Goal: Task Accomplishment & Management: Use online tool/utility

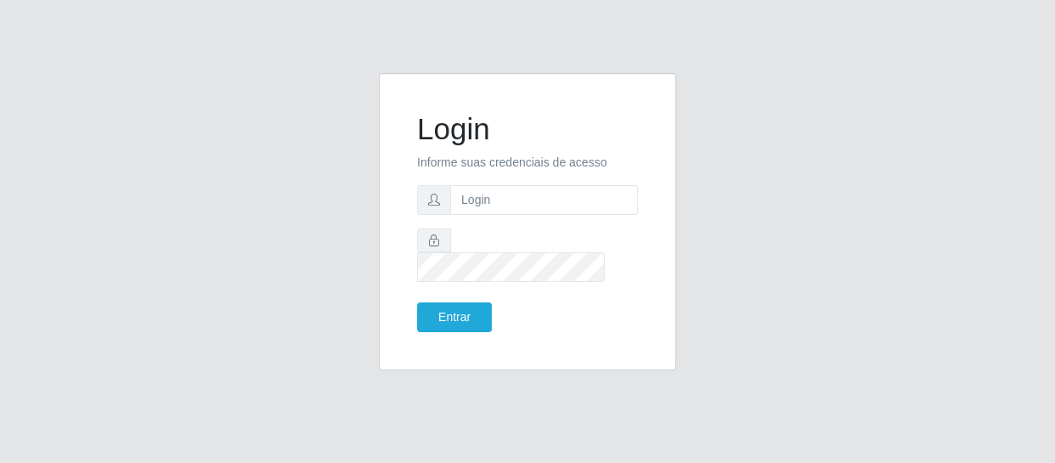
click at [499, 215] on input "text" at bounding box center [544, 200] width 188 height 30
type input "[EMAIL_ADDRESS][DOMAIN_NAME]"
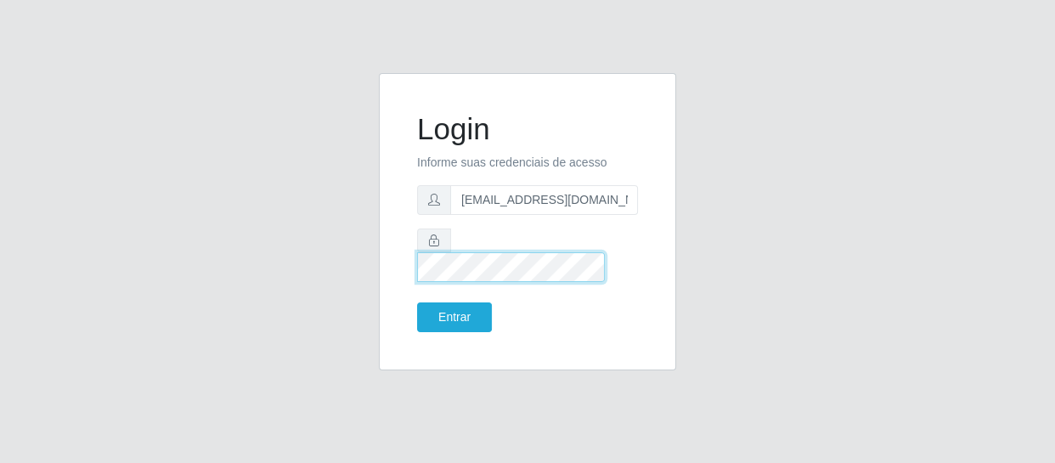
click at [417, 302] on button "Entrar" at bounding box center [454, 317] width 75 height 30
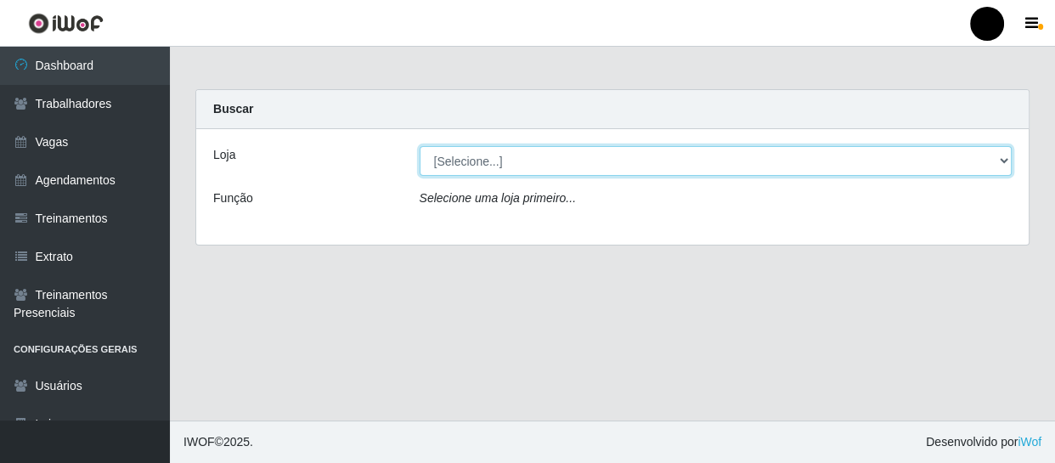
click at [1004, 159] on select "[Selecione...] SuperFácil Atacado - Emaús SuperFácil Atacado - Rodoviária Super…" at bounding box center [716, 161] width 593 height 30
select select "408"
click at [420, 146] on select "[Selecione...] SuperFácil Atacado - Emaús SuperFácil Atacado - Rodoviária Super…" at bounding box center [716, 161] width 593 height 30
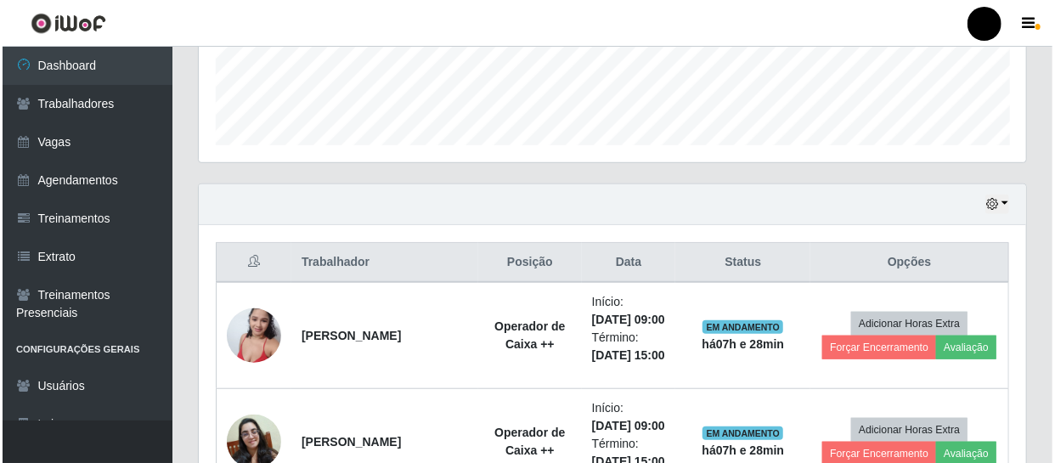
scroll to position [463, 0]
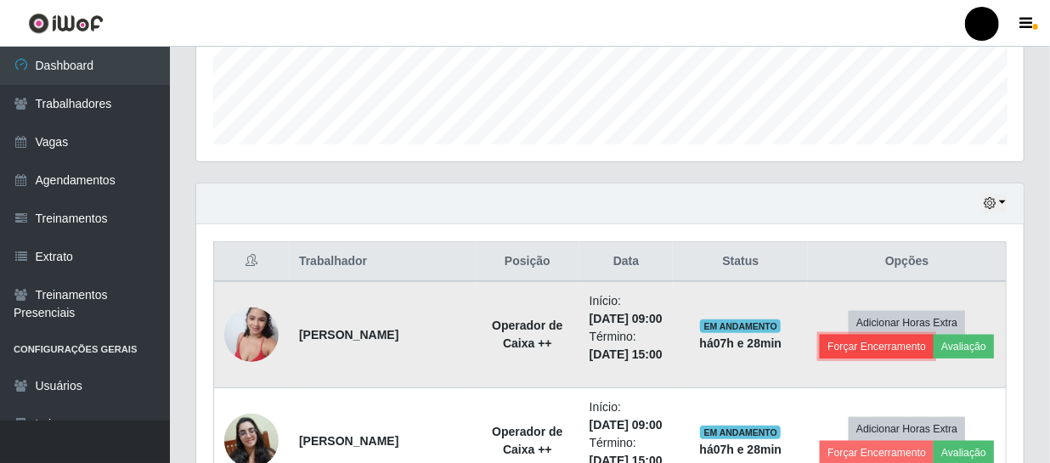
click at [897, 359] on button "Forçar Encerramento" at bounding box center [877, 347] width 114 height 24
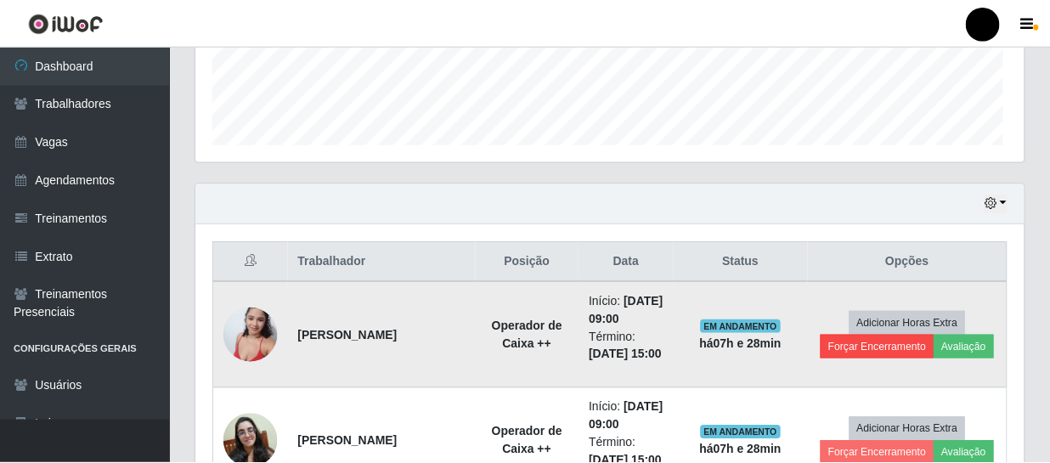
scroll to position [353, 820]
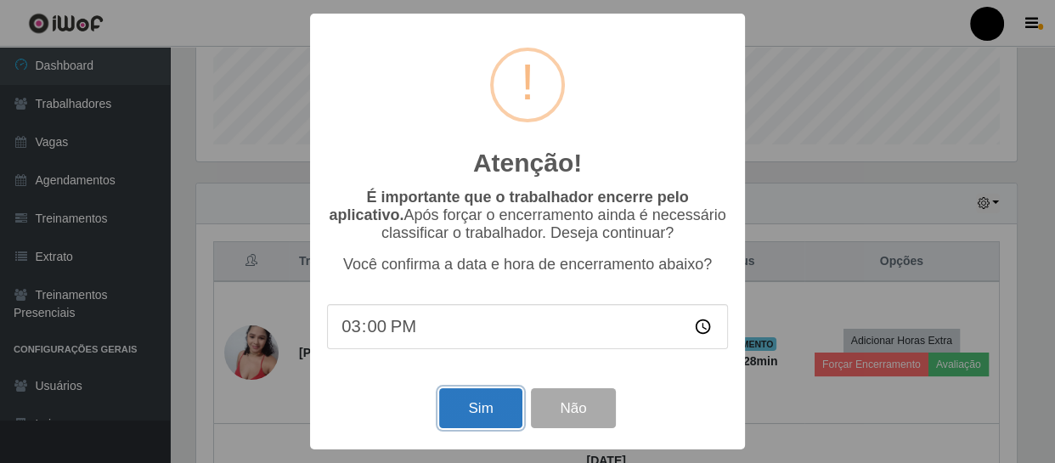
click at [483, 419] on button "Sim" at bounding box center [480, 408] width 82 height 40
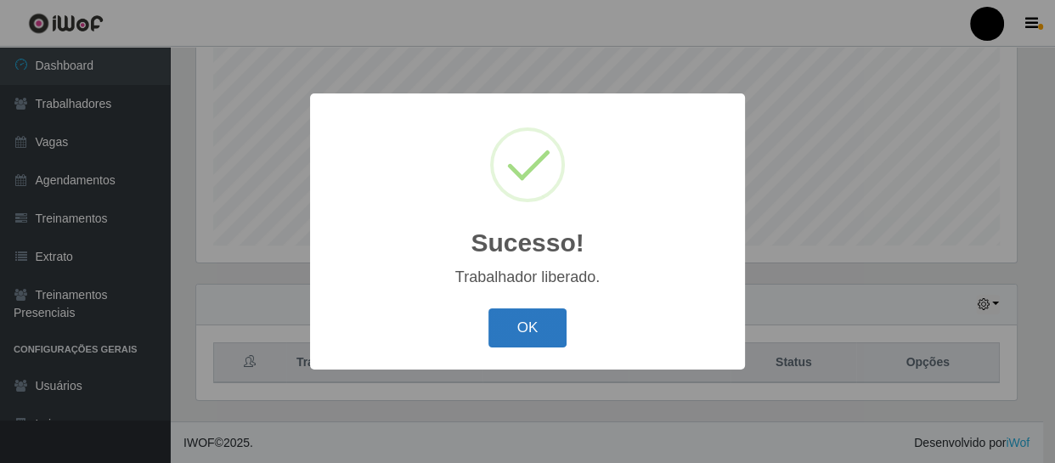
click at [514, 322] on button "OK" at bounding box center [528, 328] width 79 height 40
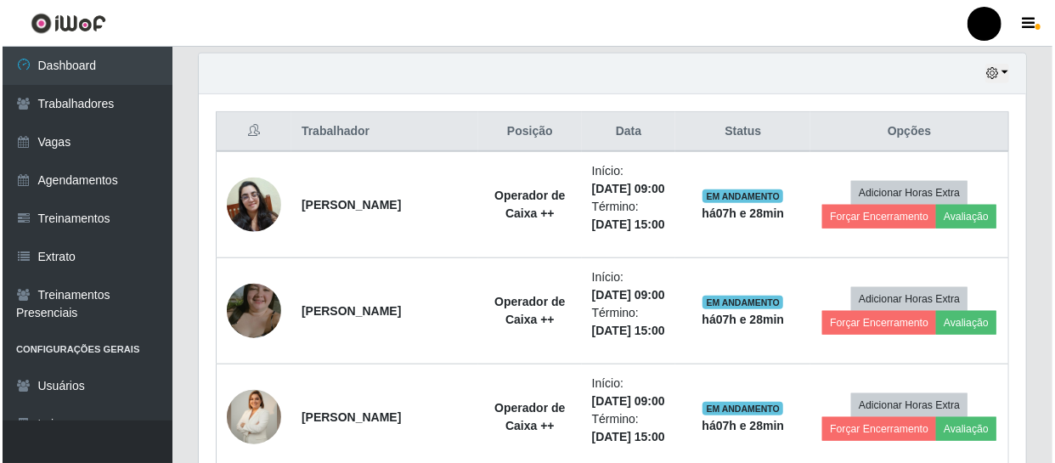
scroll to position [594, 0]
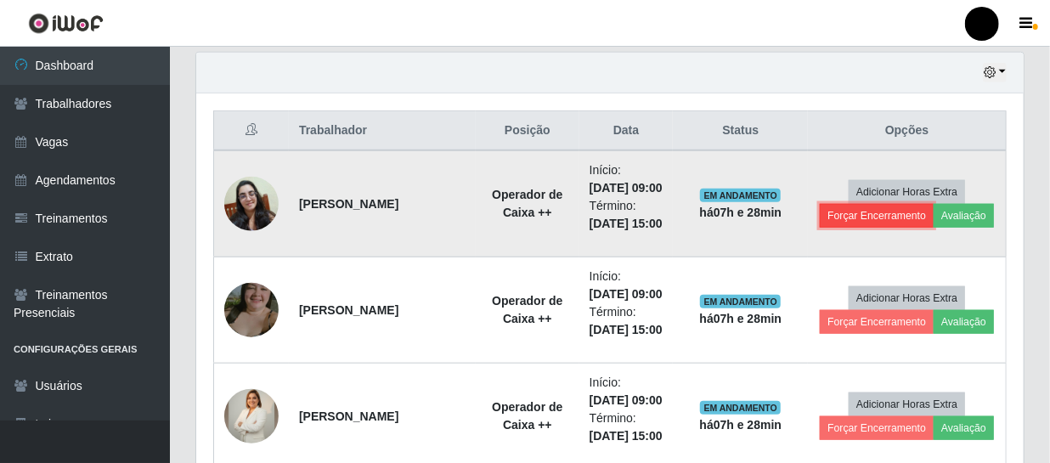
click at [856, 228] on button "Forçar Encerramento" at bounding box center [877, 216] width 114 height 24
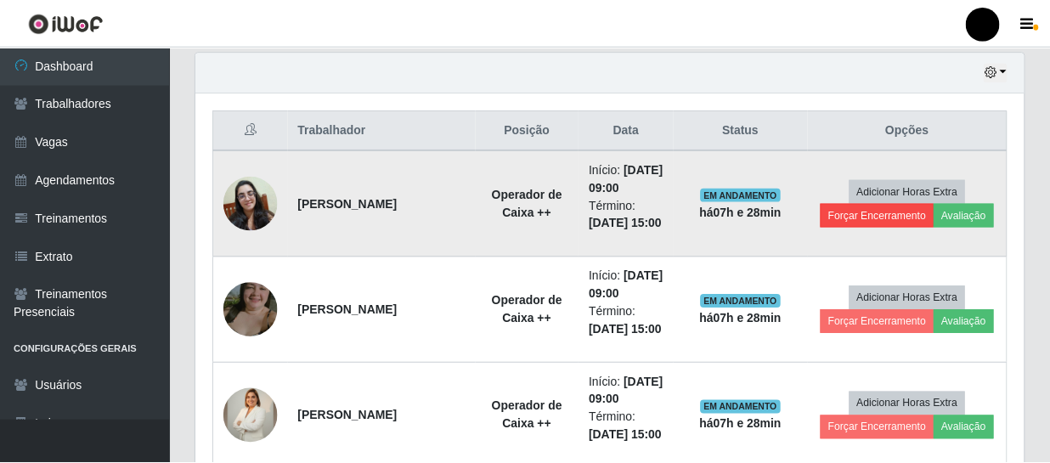
scroll to position [353, 820]
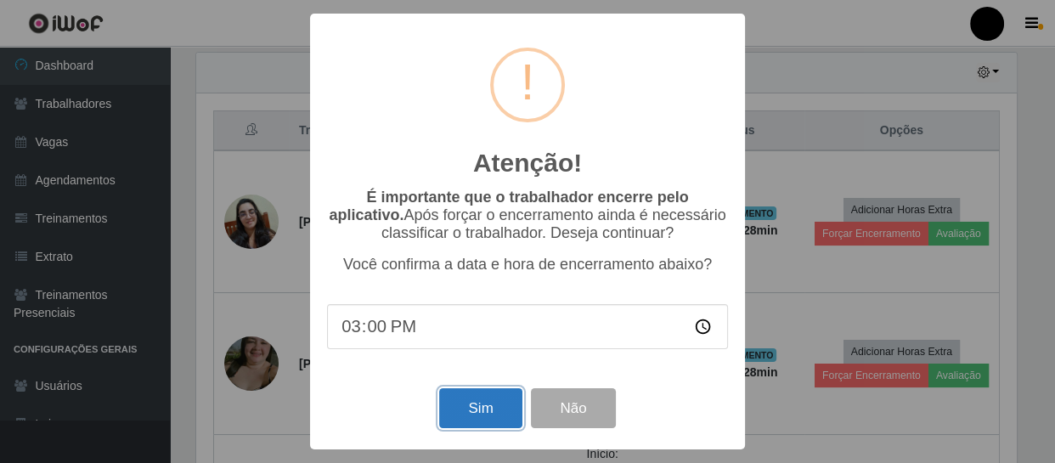
click at [491, 415] on button "Sim" at bounding box center [480, 408] width 82 height 40
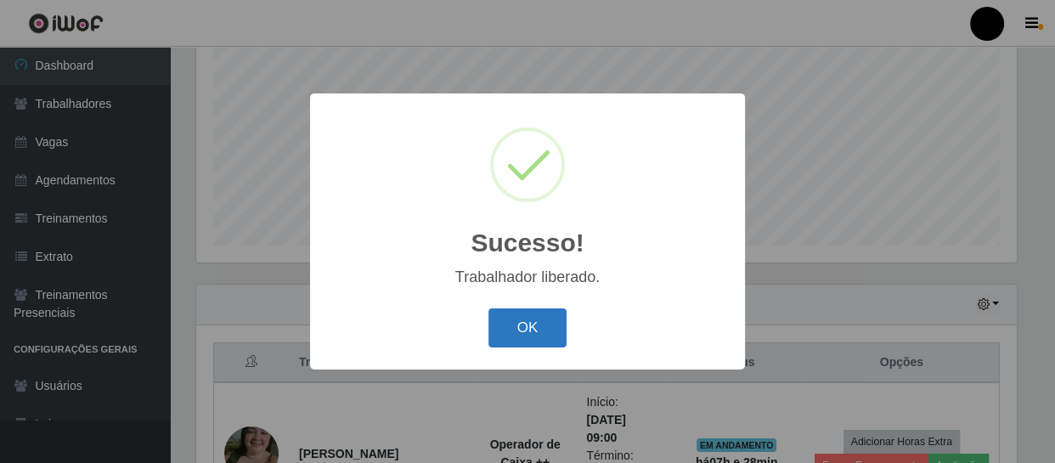
click at [518, 322] on button "OK" at bounding box center [528, 328] width 79 height 40
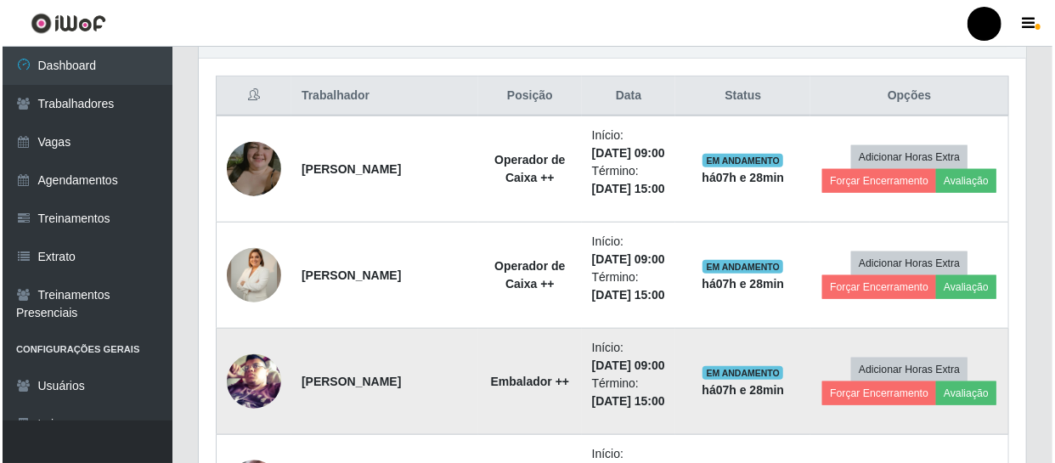
scroll to position [671, 0]
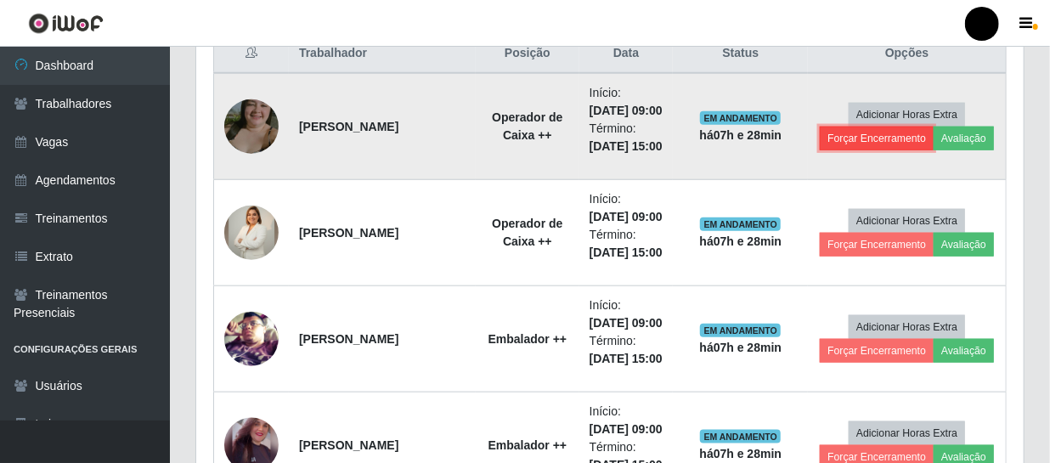
click at [890, 139] on button "Forçar Encerramento" at bounding box center [877, 139] width 114 height 24
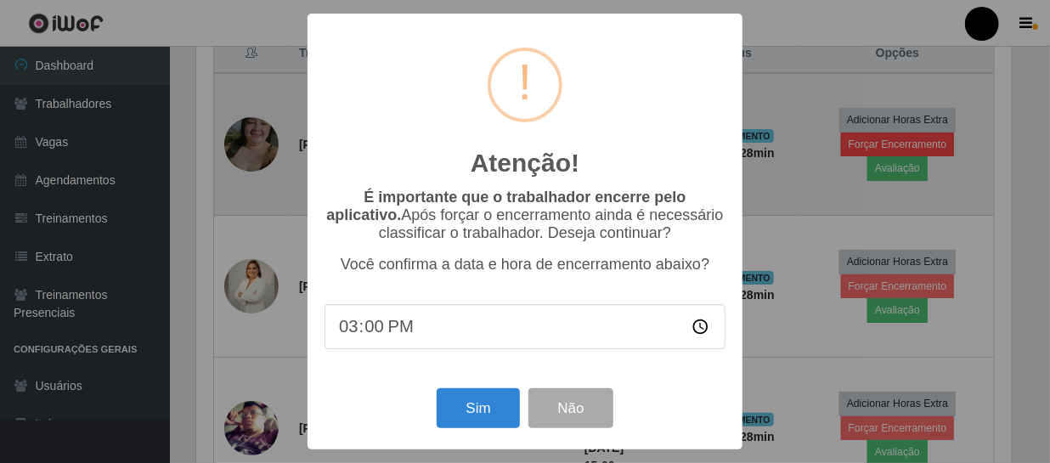
scroll to position [353, 820]
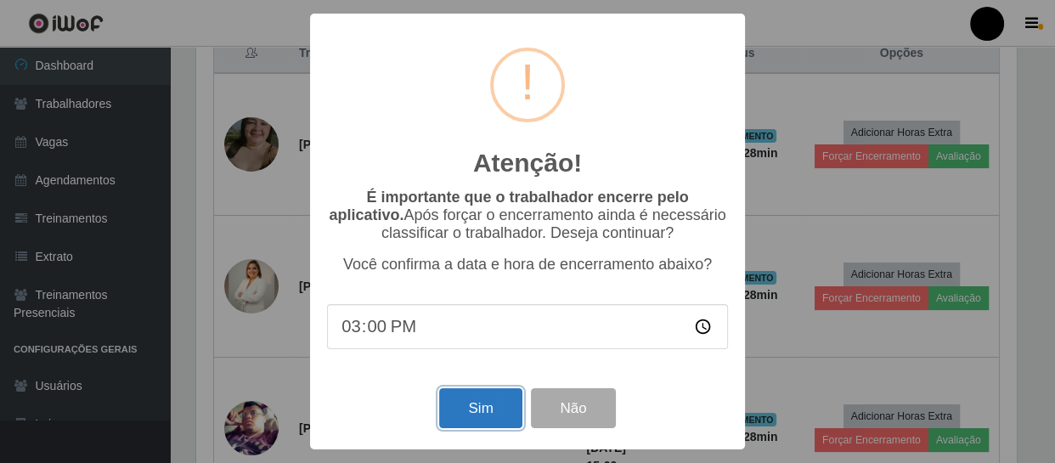
click at [489, 407] on button "Sim" at bounding box center [480, 408] width 82 height 40
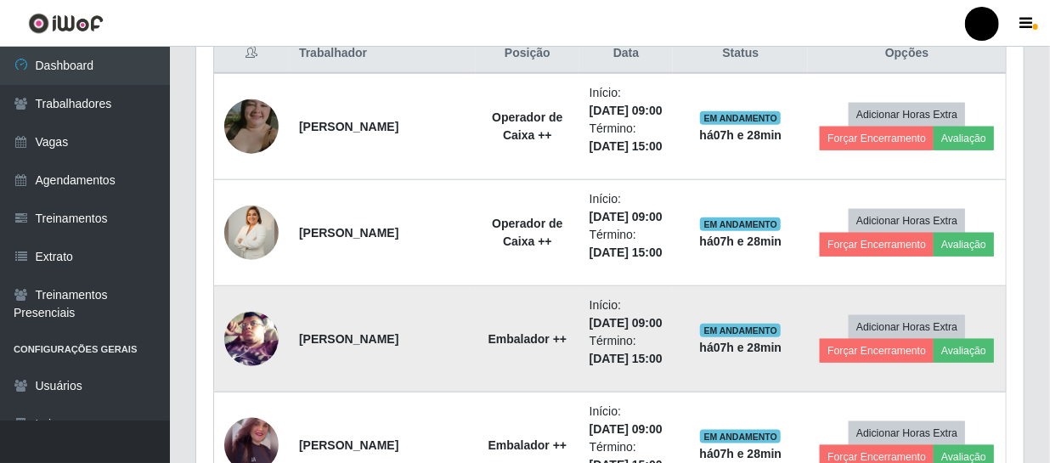
scroll to position [0, 0]
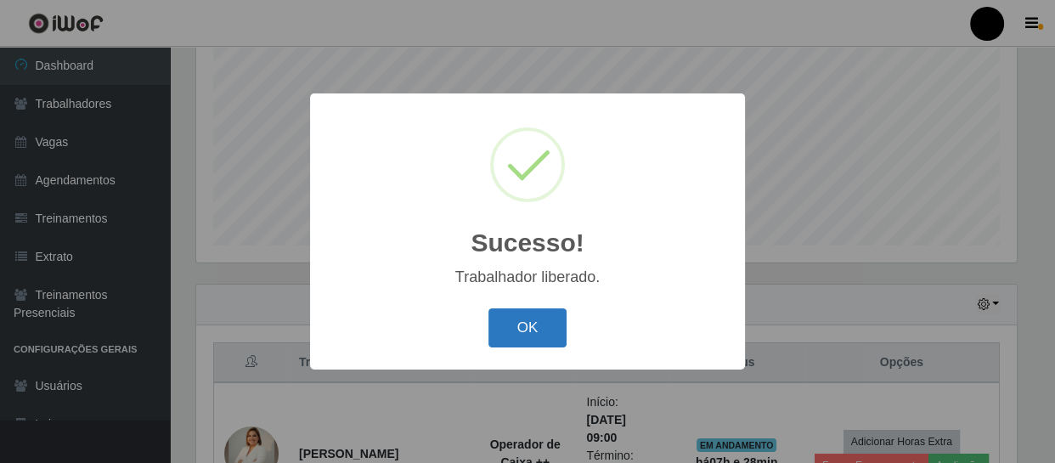
click at [545, 329] on button "OK" at bounding box center [528, 328] width 79 height 40
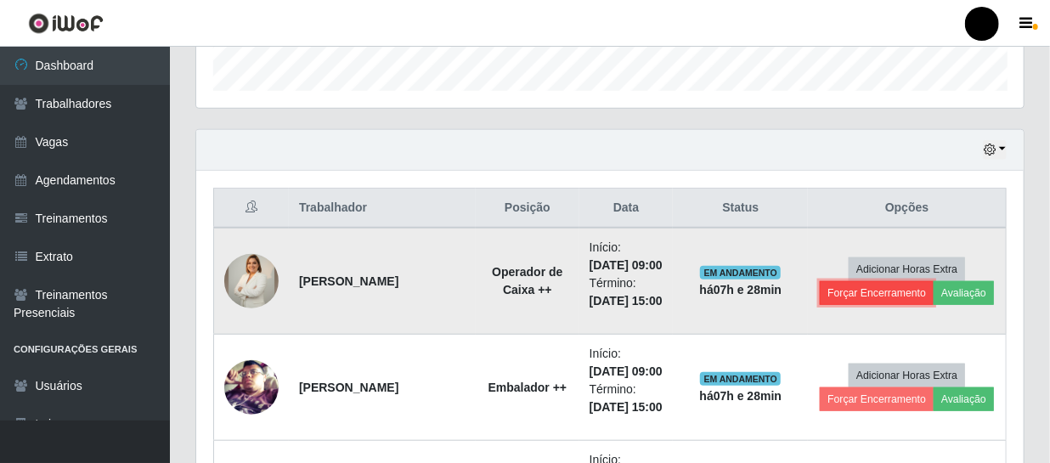
click at [840, 292] on button "Forçar Encerramento" at bounding box center [877, 293] width 114 height 24
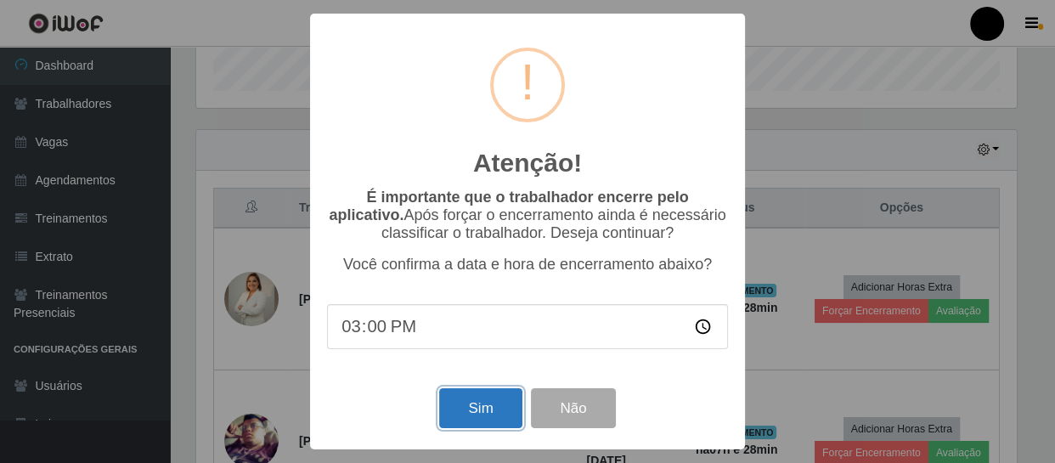
click at [462, 408] on button "Sim" at bounding box center [480, 408] width 82 height 40
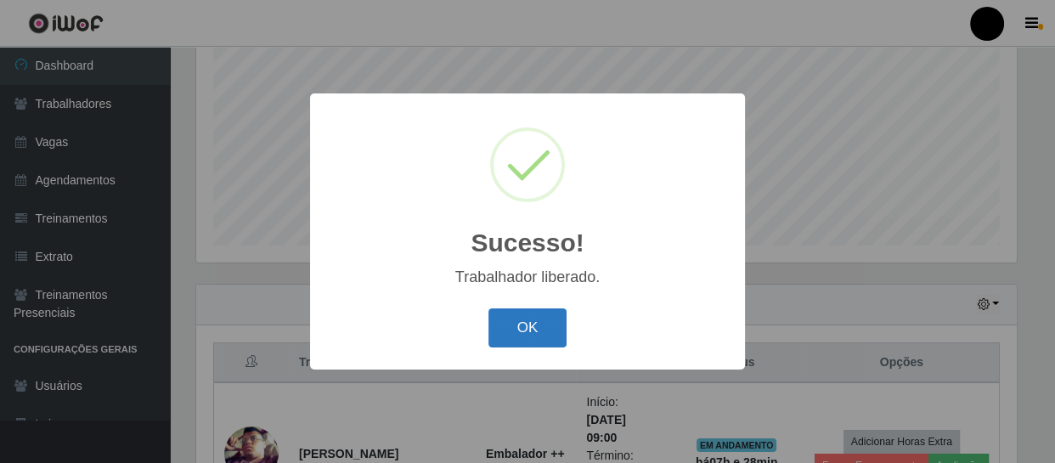
click at [503, 336] on button "OK" at bounding box center [528, 328] width 79 height 40
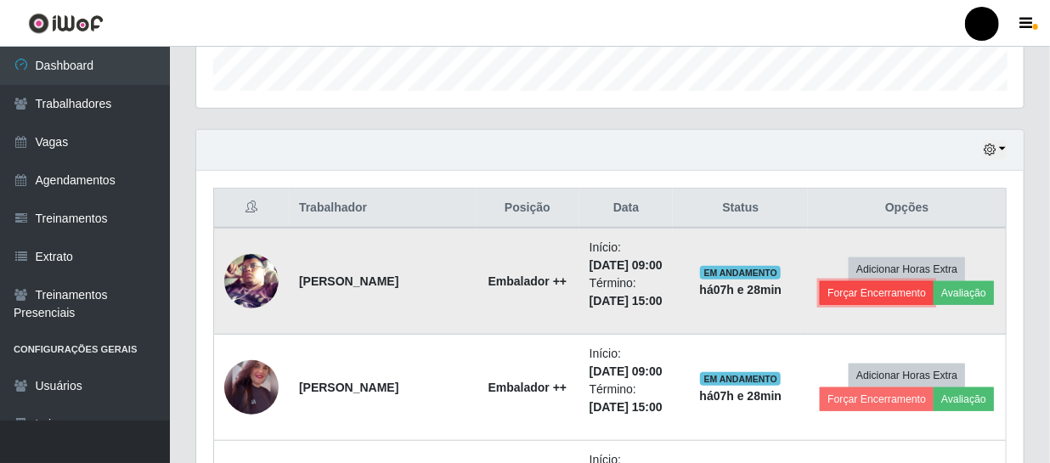
click at [847, 288] on button "Forçar Encerramento" at bounding box center [877, 293] width 114 height 24
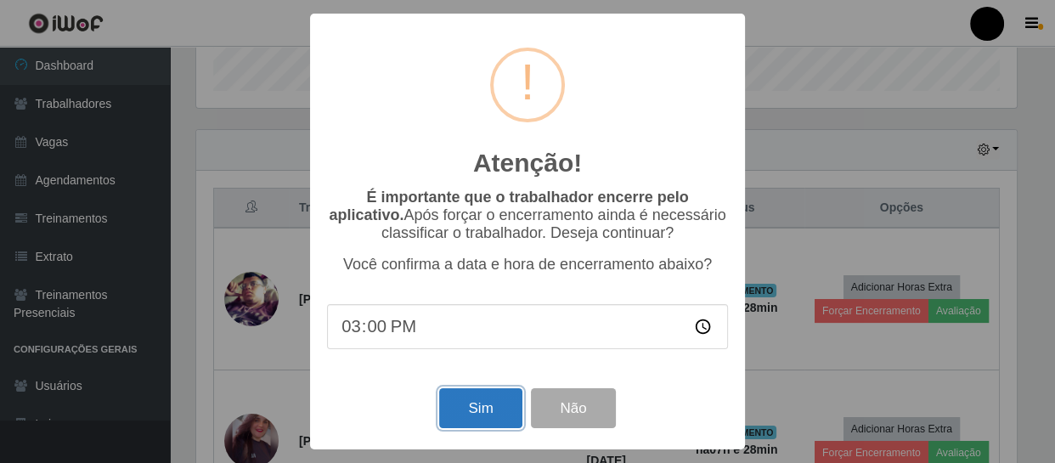
click at [472, 410] on button "Sim" at bounding box center [480, 408] width 82 height 40
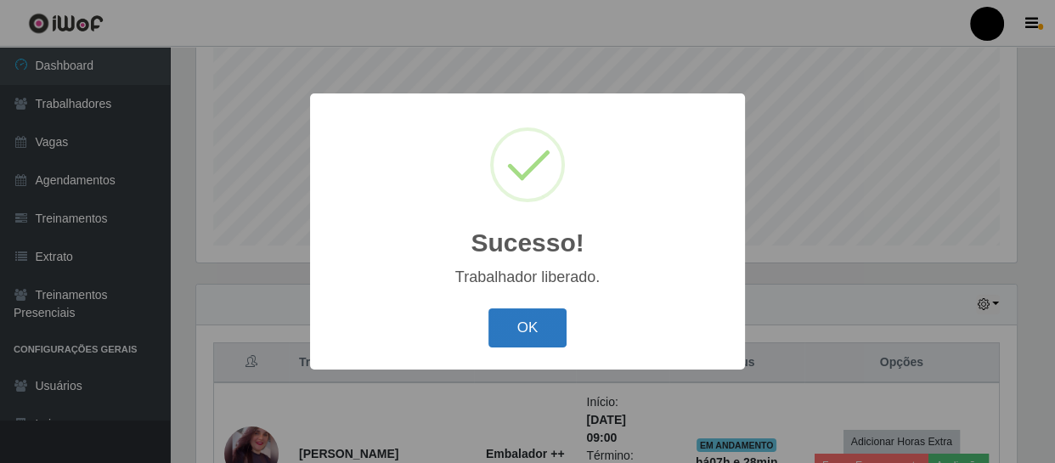
click at [520, 331] on button "OK" at bounding box center [528, 328] width 79 height 40
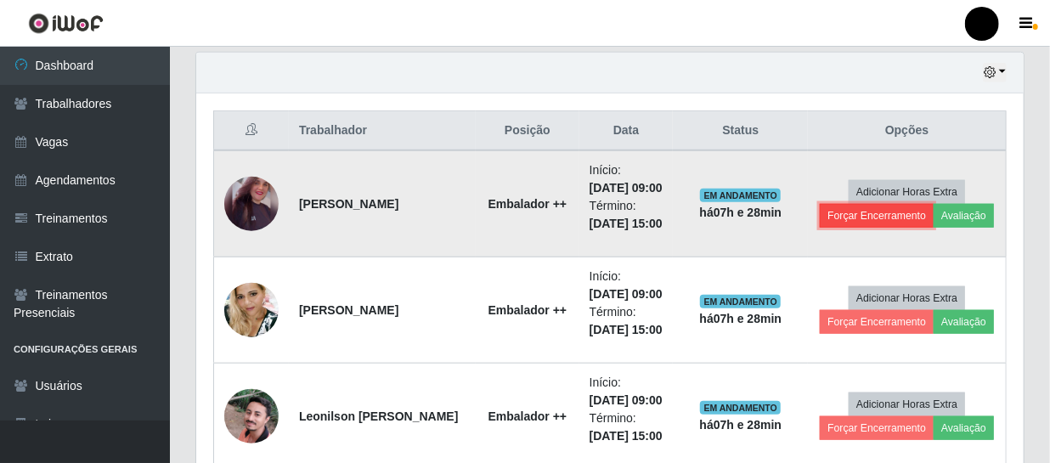
click at [841, 211] on button "Forçar Encerramento" at bounding box center [877, 216] width 114 height 24
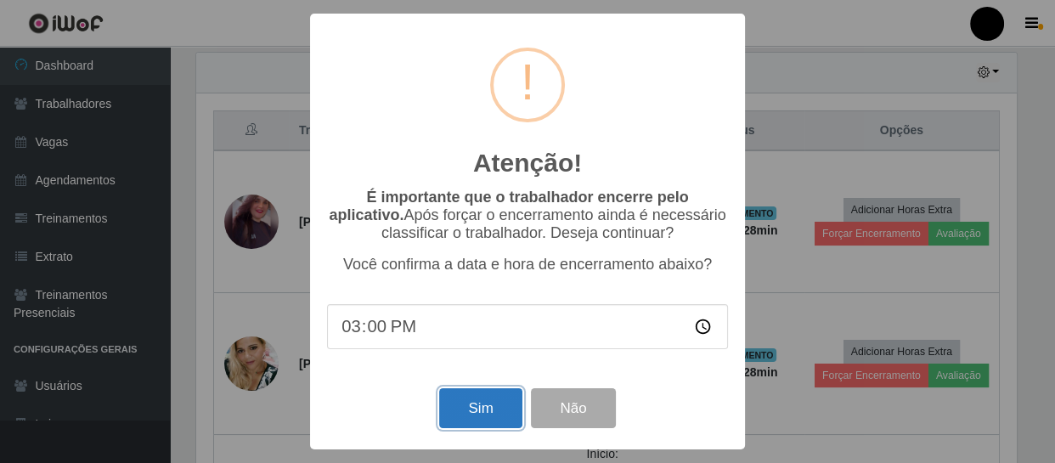
click at [470, 415] on button "Sim" at bounding box center [480, 408] width 82 height 40
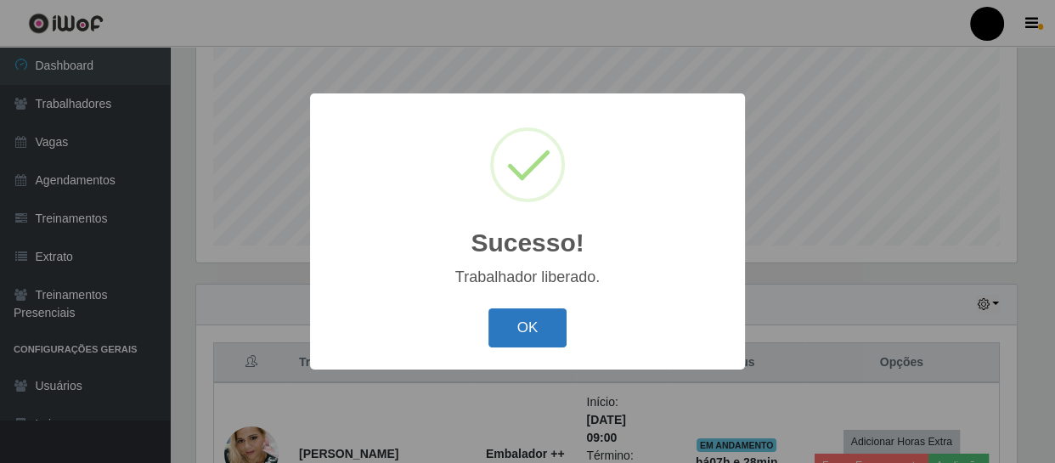
click at [525, 331] on button "OK" at bounding box center [528, 328] width 79 height 40
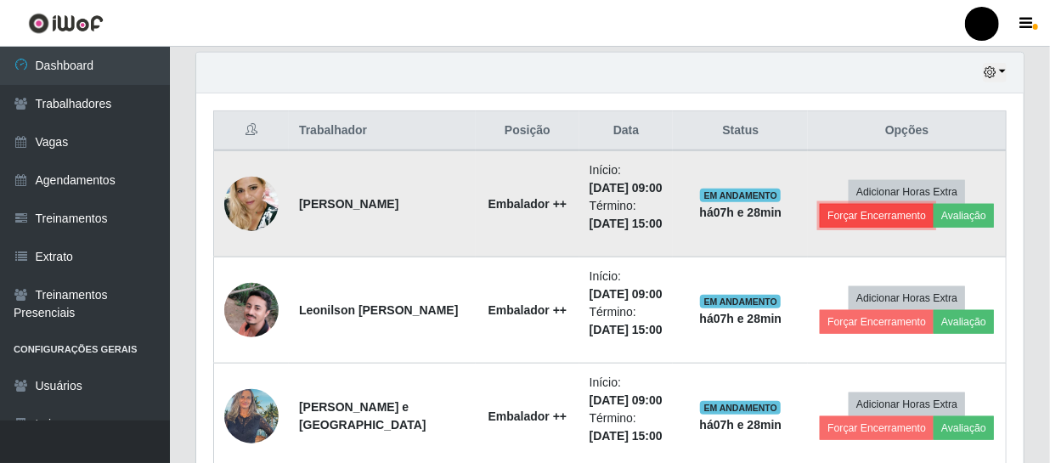
click at [847, 219] on button "Forçar Encerramento" at bounding box center [877, 216] width 114 height 24
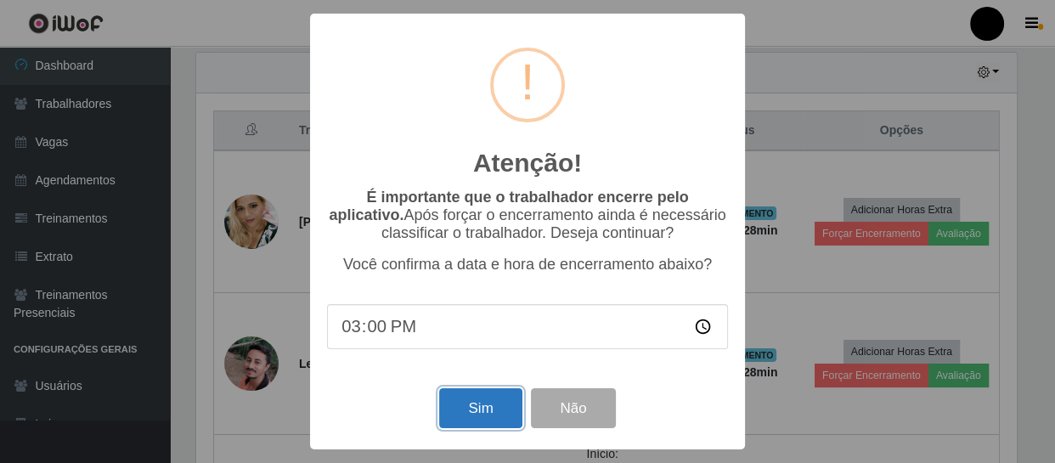
click at [472, 410] on button "Sim" at bounding box center [480, 408] width 82 height 40
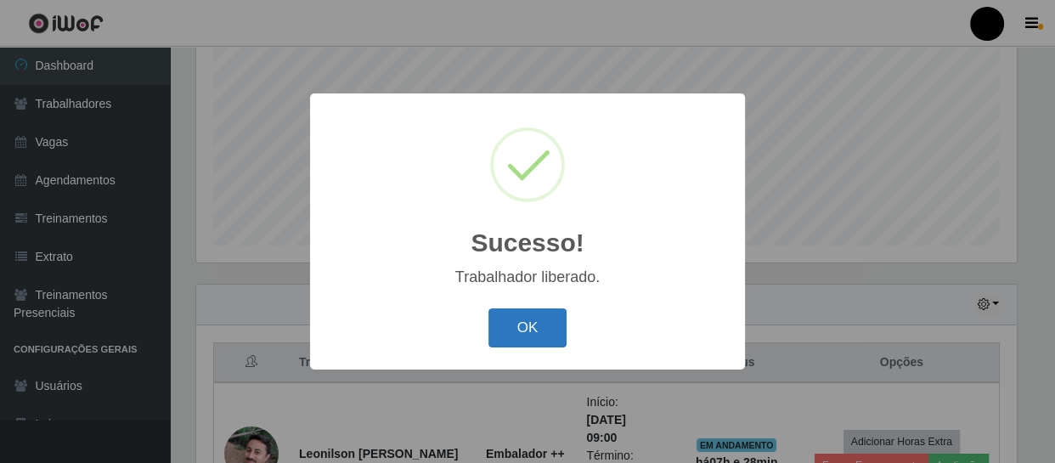
click at [518, 334] on button "OK" at bounding box center [528, 328] width 79 height 40
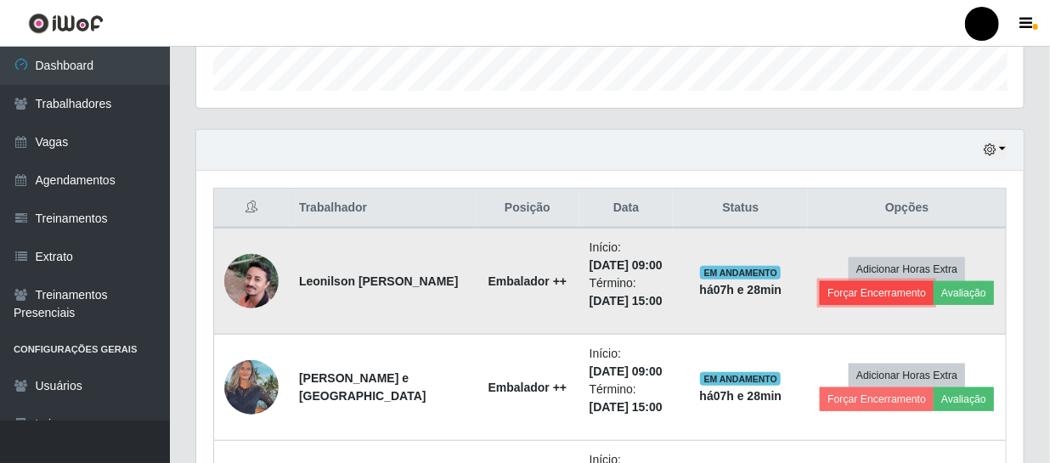
click at [849, 298] on button "Forçar Encerramento" at bounding box center [877, 293] width 114 height 24
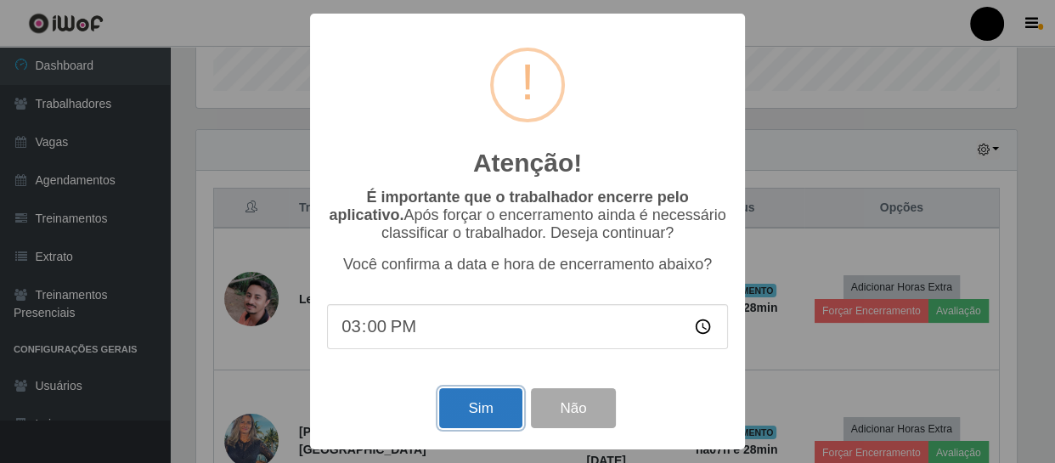
click at [476, 421] on button "Sim" at bounding box center [480, 408] width 82 height 40
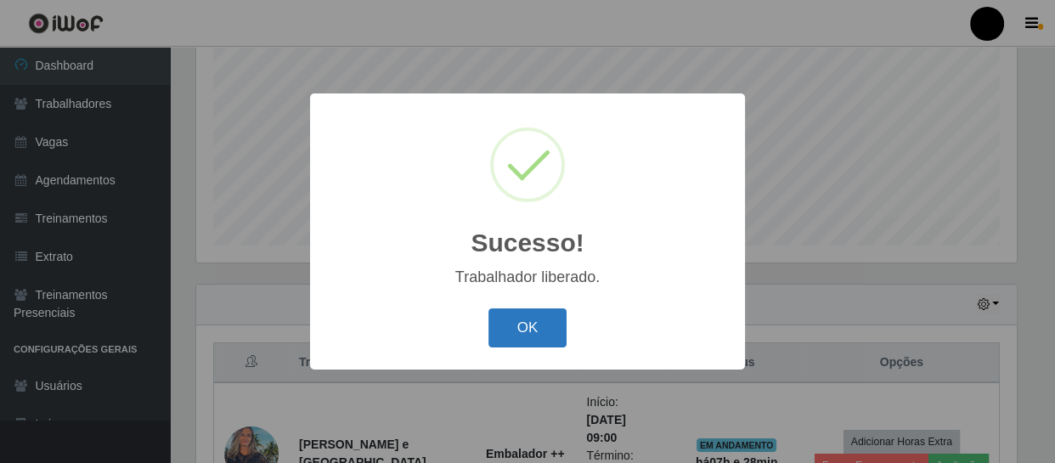
click at [500, 328] on button "OK" at bounding box center [528, 328] width 79 height 40
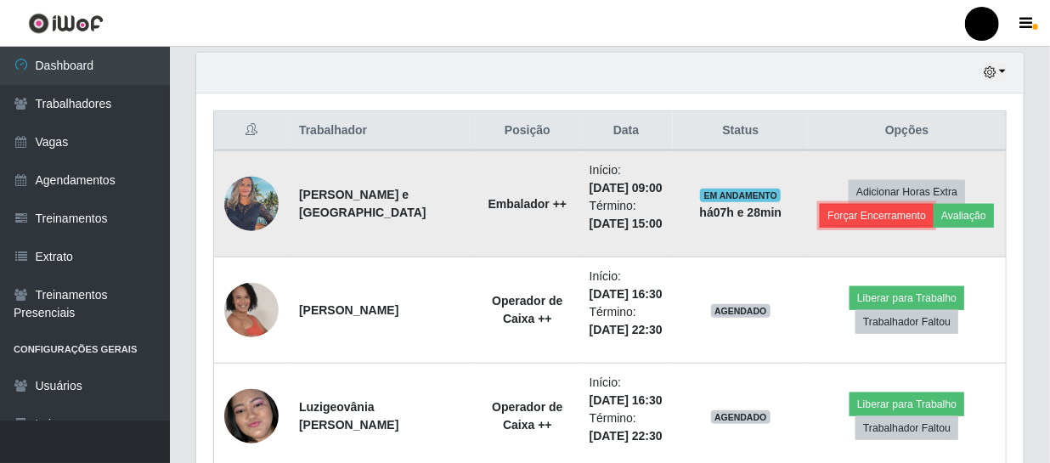
click at [849, 216] on button "Forçar Encerramento" at bounding box center [877, 216] width 114 height 24
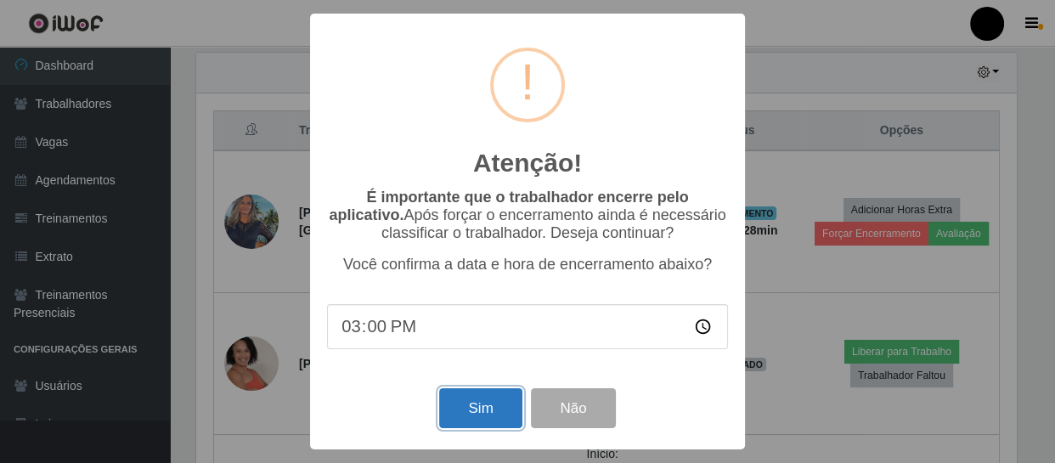
click at [482, 421] on button "Sim" at bounding box center [480, 408] width 82 height 40
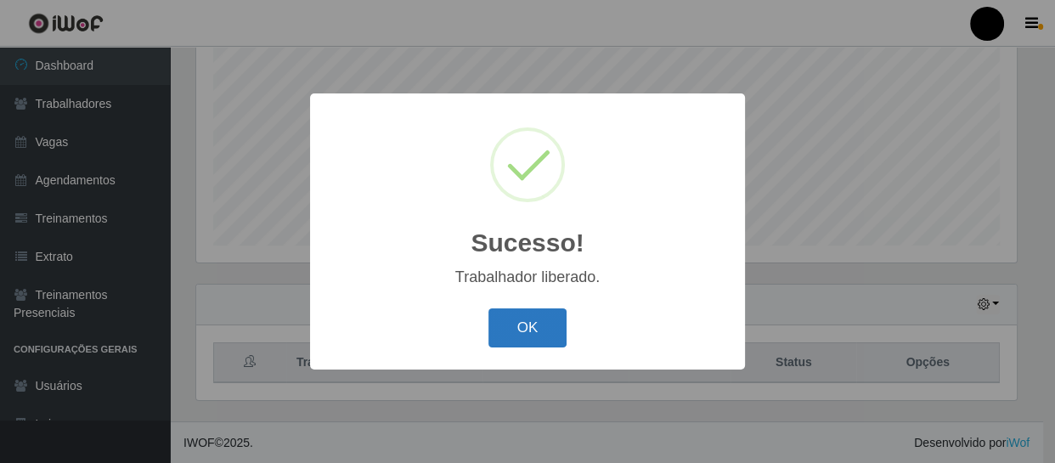
click at [551, 331] on button "OK" at bounding box center [528, 328] width 79 height 40
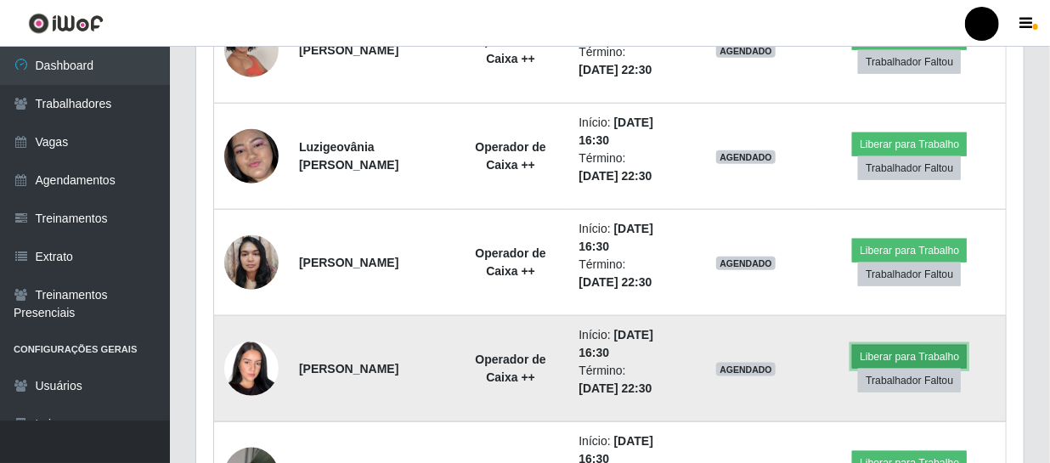
click at [884, 359] on button "Liberar para Trabalho" at bounding box center [909, 357] width 115 height 24
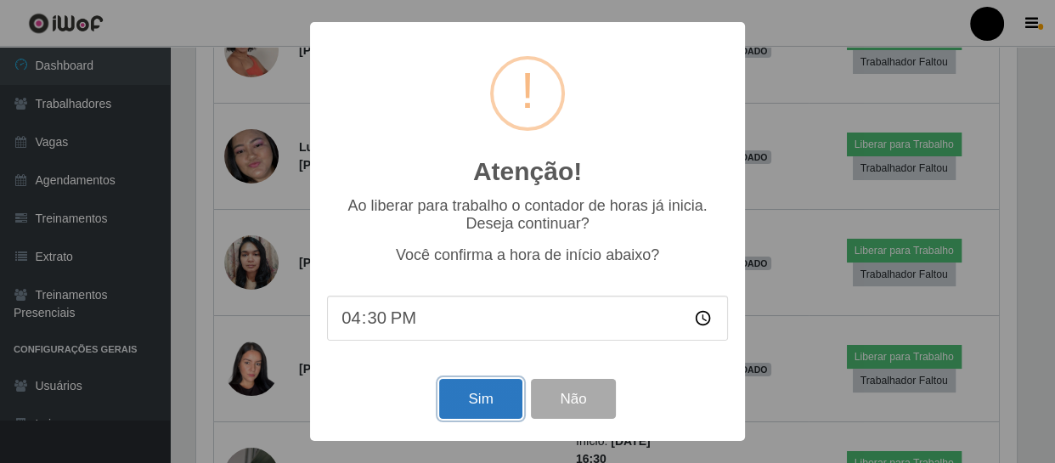
click at [509, 407] on button "Sim" at bounding box center [480, 399] width 82 height 40
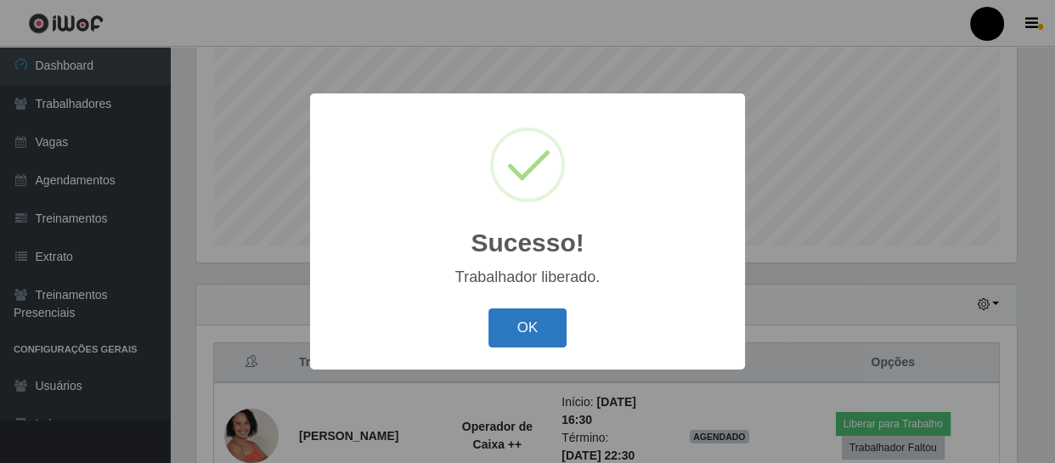
click at [524, 336] on button "OK" at bounding box center [528, 328] width 79 height 40
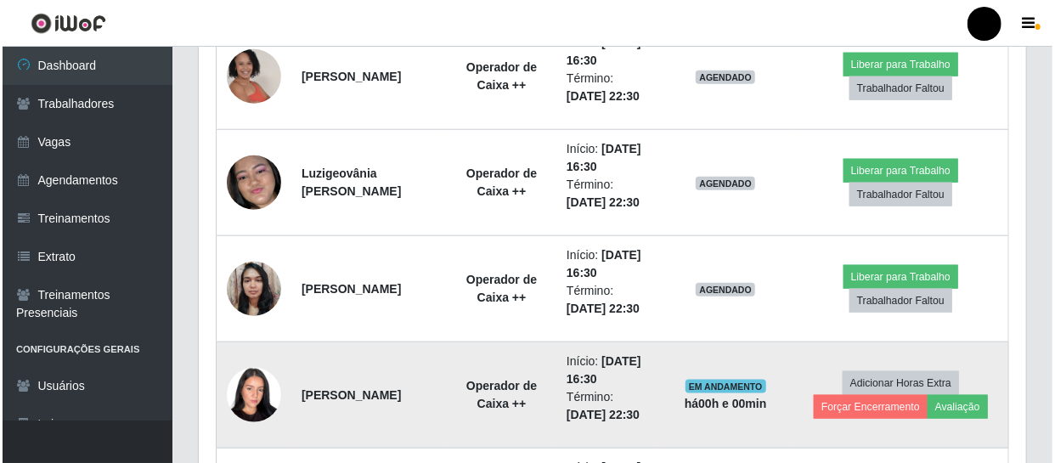
scroll to position [748, 0]
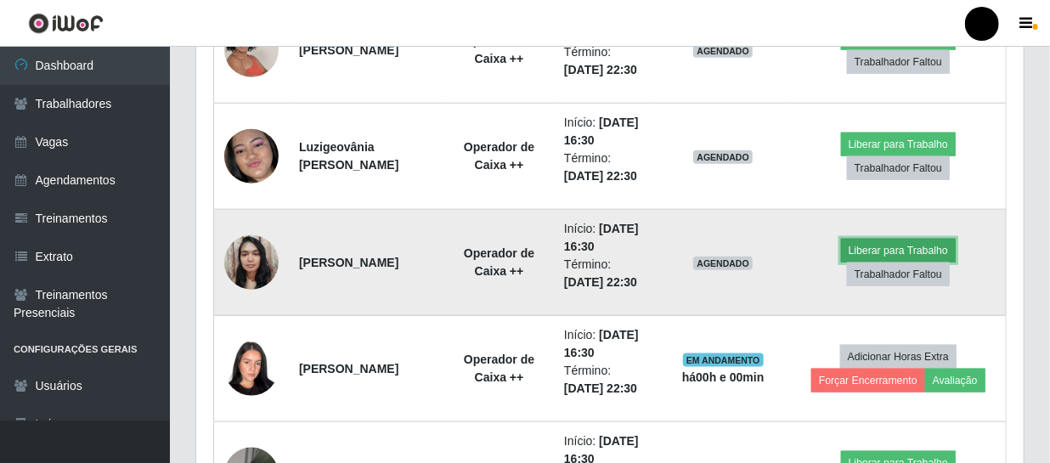
click at [873, 249] on button "Liberar para Trabalho" at bounding box center [898, 251] width 115 height 24
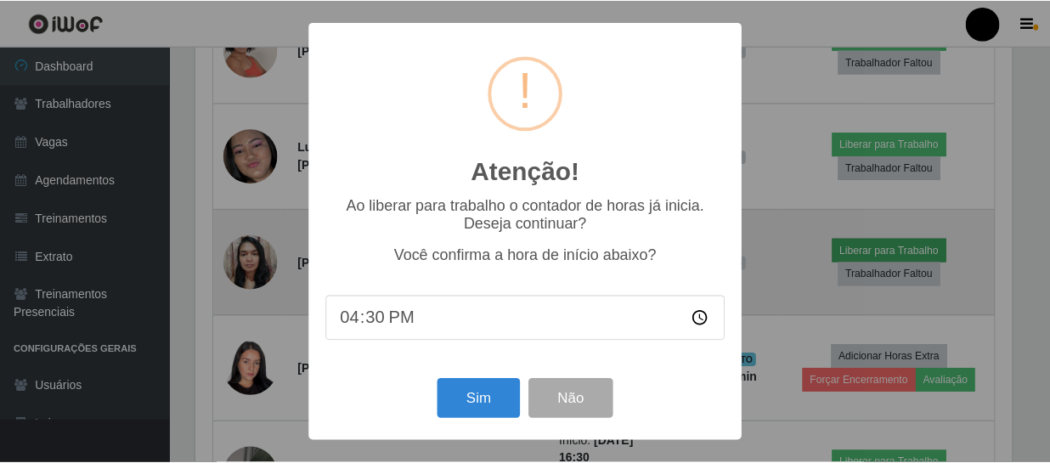
scroll to position [353, 820]
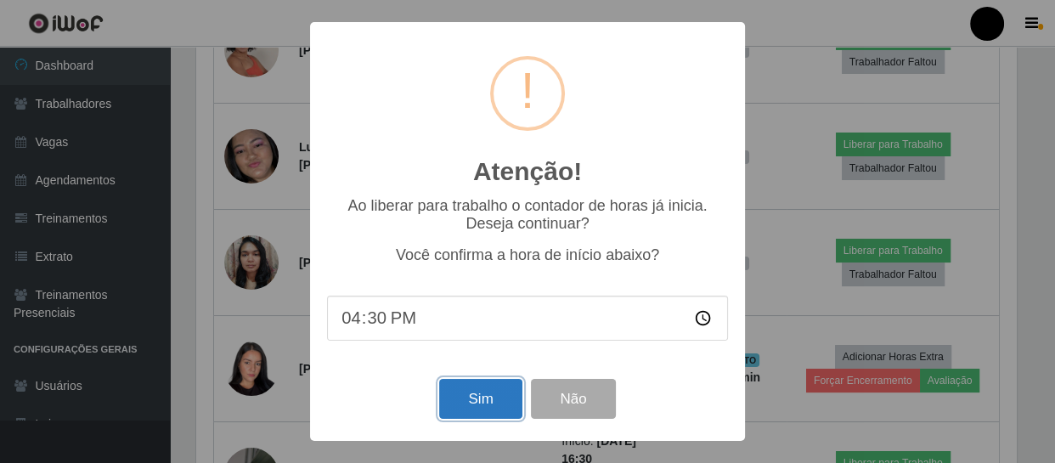
click at [471, 406] on button "Sim" at bounding box center [480, 399] width 82 height 40
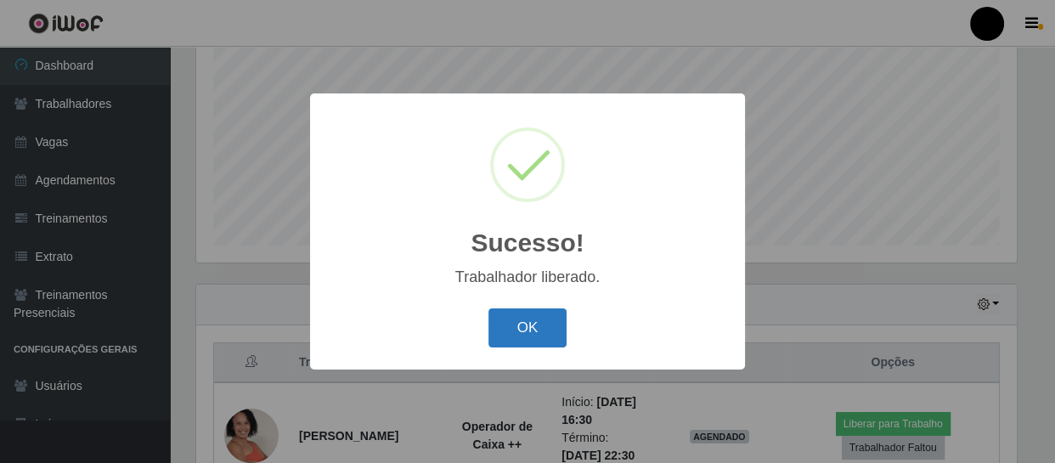
click at [510, 317] on button "OK" at bounding box center [528, 328] width 79 height 40
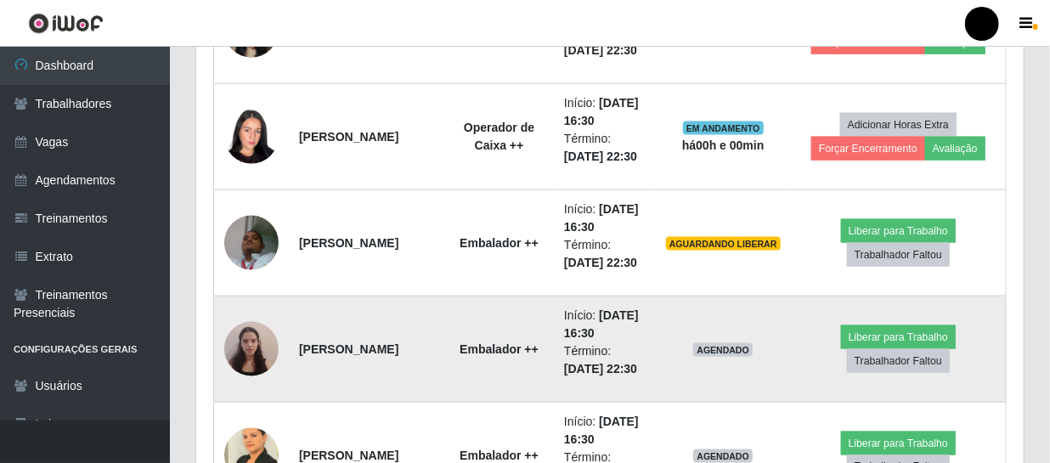
scroll to position [1134, 0]
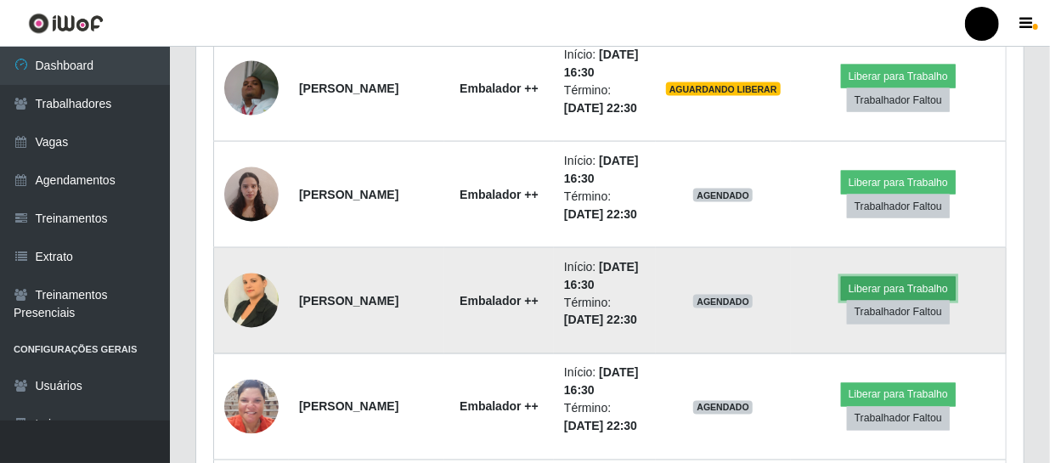
click at [941, 284] on button "Liberar para Trabalho" at bounding box center [898, 289] width 115 height 24
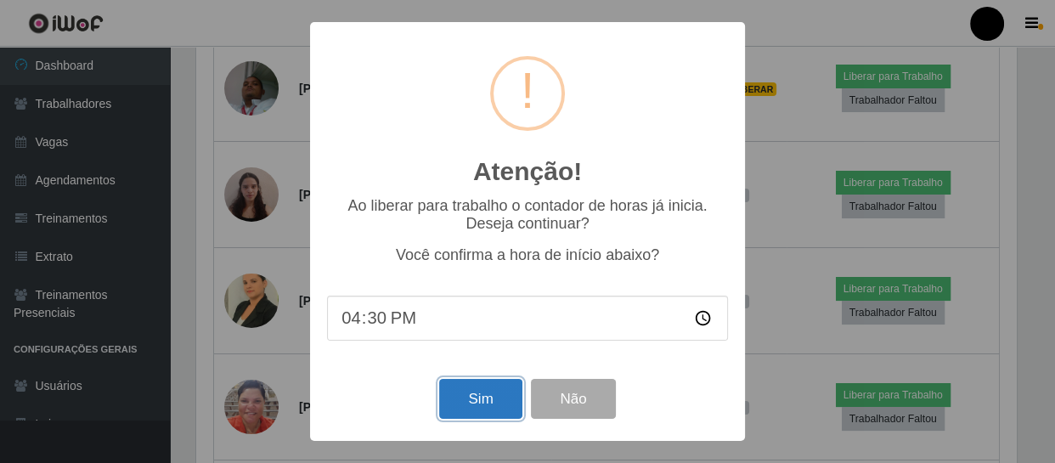
click at [507, 390] on button "Sim" at bounding box center [480, 399] width 82 height 40
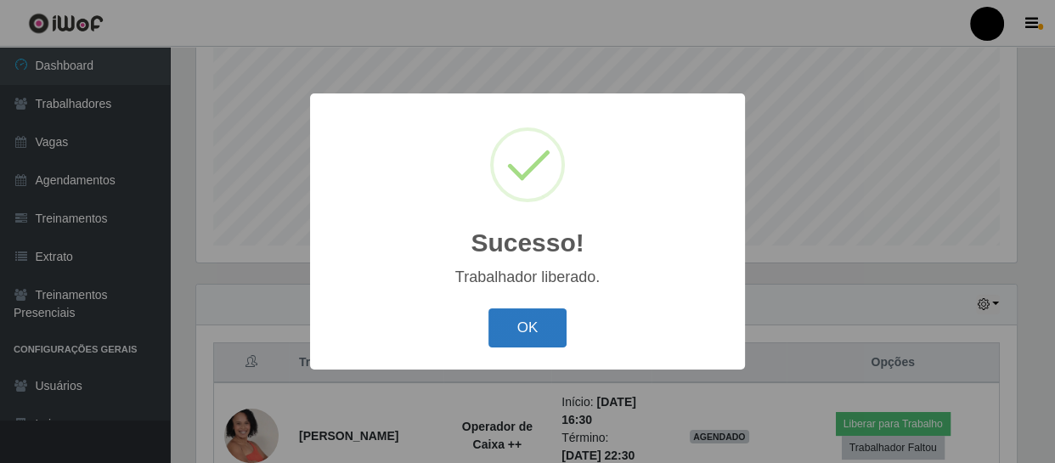
click at [552, 324] on button "OK" at bounding box center [528, 328] width 79 height 40
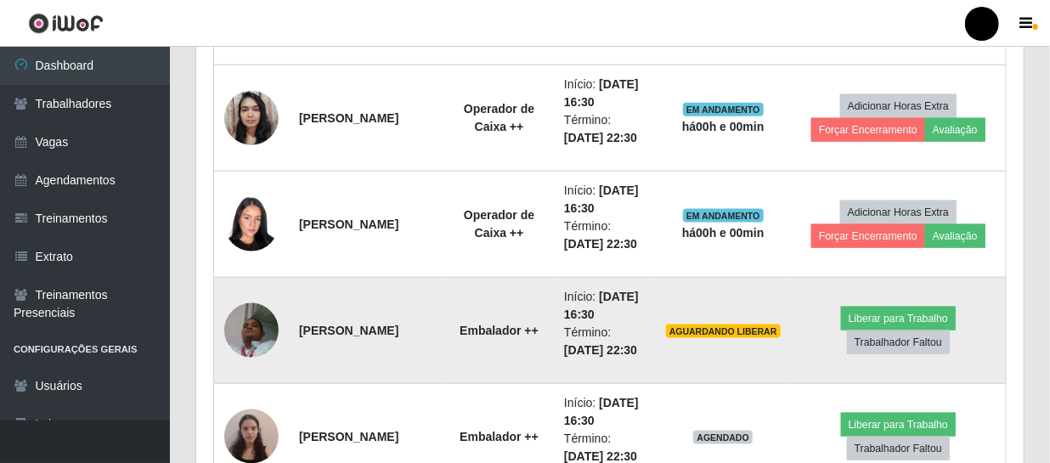
scroll to position [902, 0]
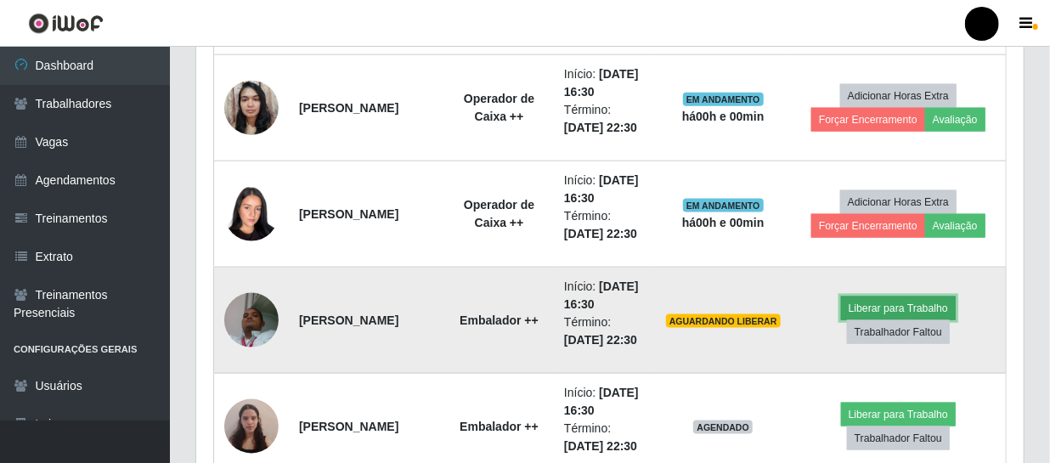
click at [942, 307] on button "Liberar para Trabalho" at bounding box center [898, 309] width 115 height 24
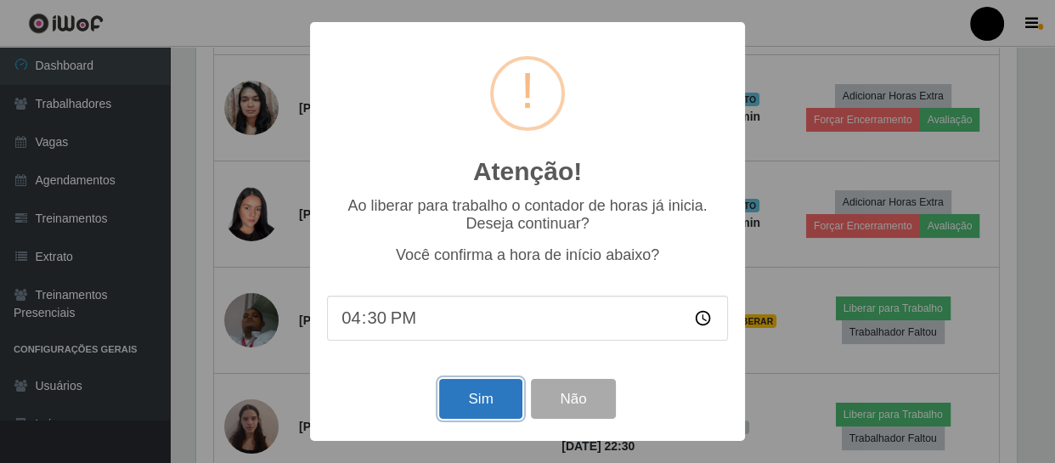
click at [509, 398] on button "Sim" at bounding box center [480, 399] width 82 height 40
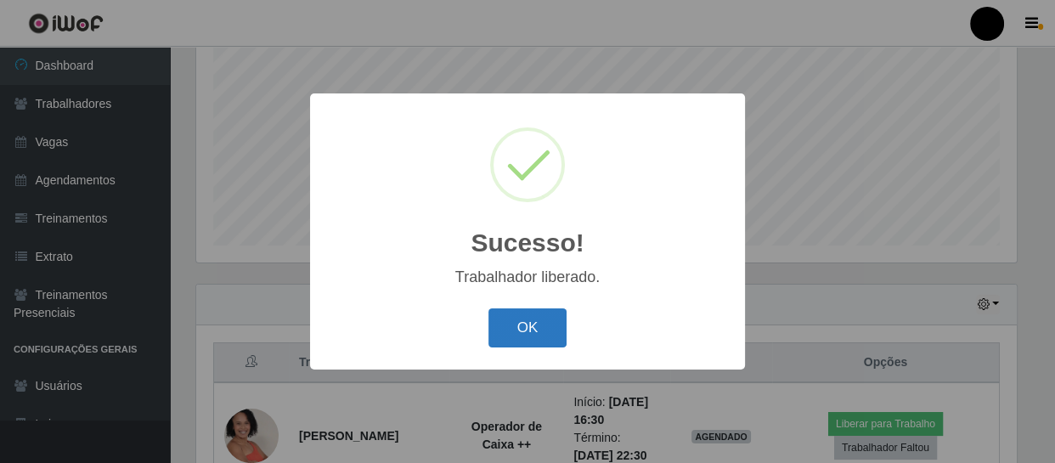
drag, startPoint x: 538, startPoint y: 334, endPoint x: 481, endPoint y: 329, distance: 57.2
click at [523, 331] on button "OK" at bounding box center [528, 328] width 79 height 40
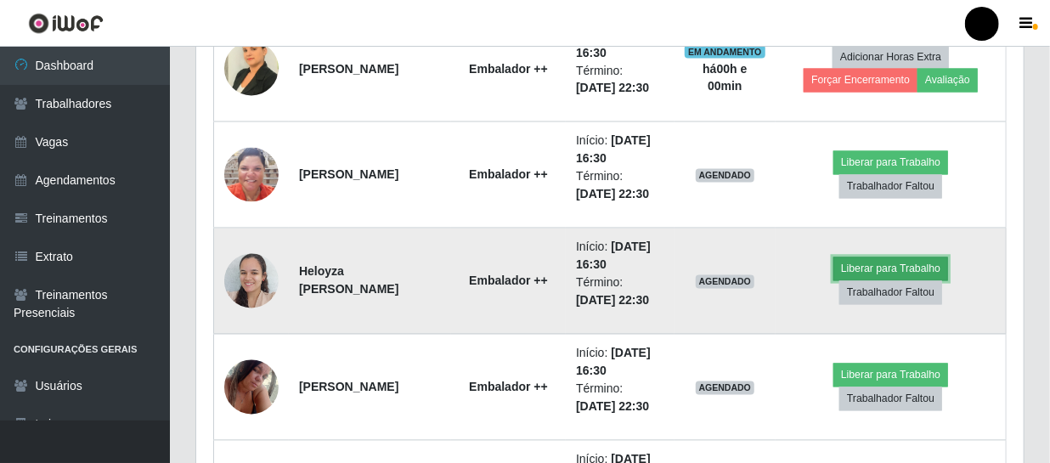
click at [921, 270] on button "Liberar para Trabalho" at bounding box center [891, 269] width 115 height 24
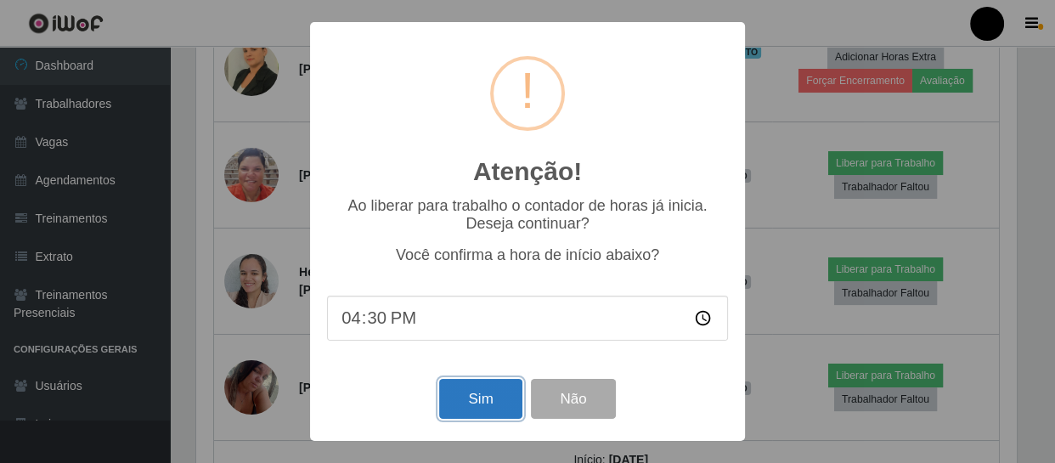
click at [449, 398] on button "Sim" at bounding box center [480, 399] width 82 height 40
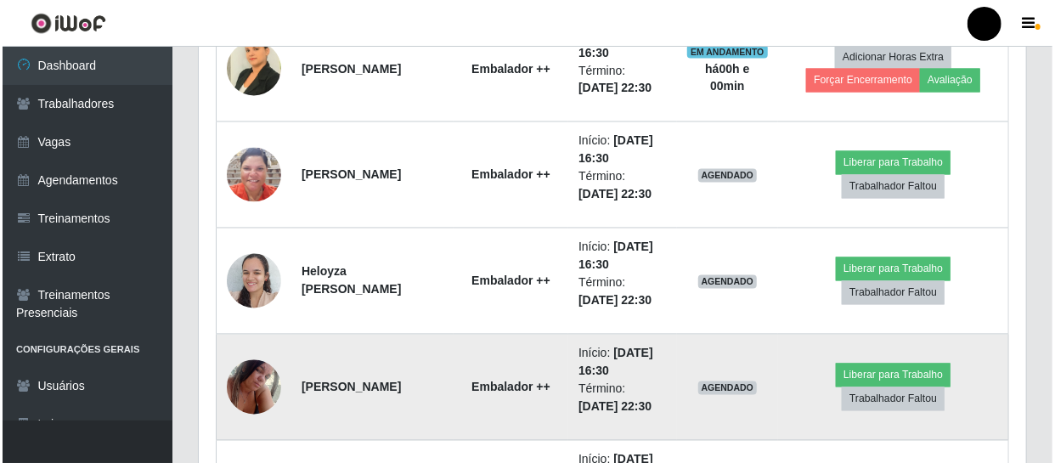
scroll to position [362, 0]
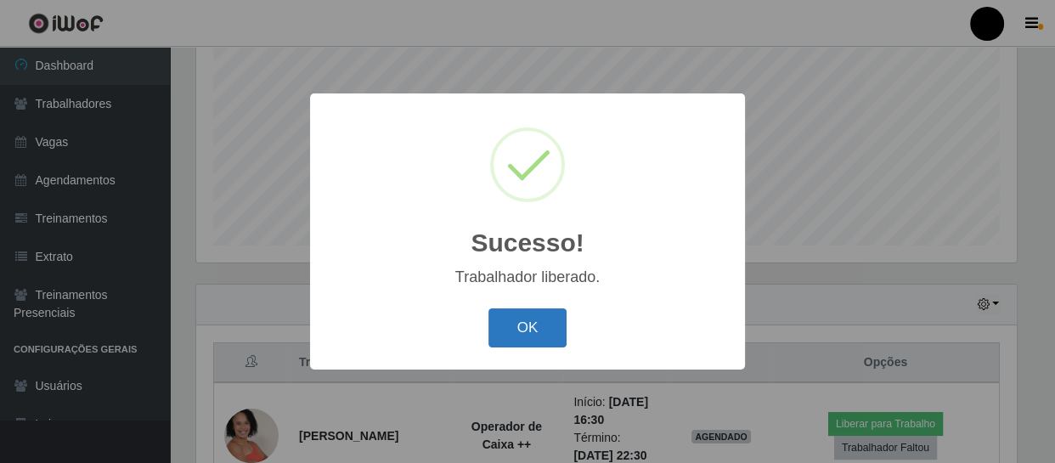
click at [551, 331] on button "OK" at bounding box center [528, 328] width 79 height 40
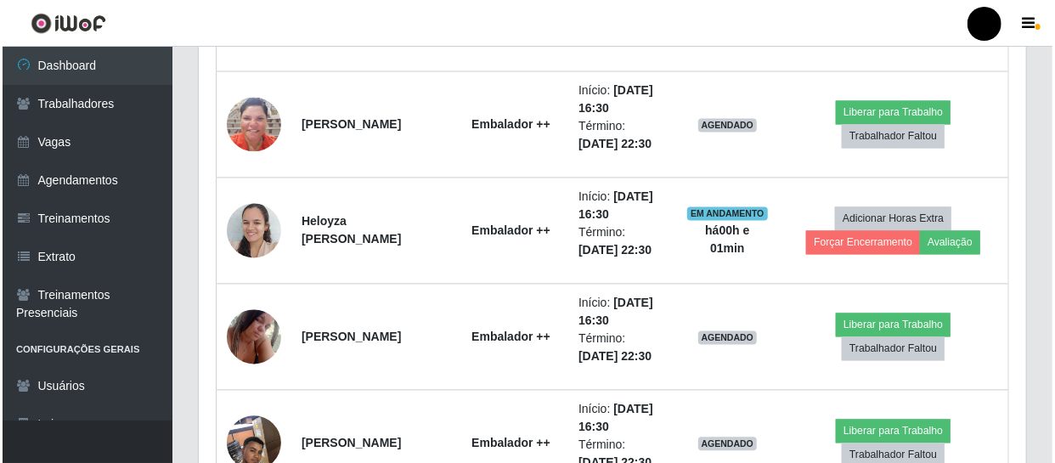
scroll to position [1444, 0]
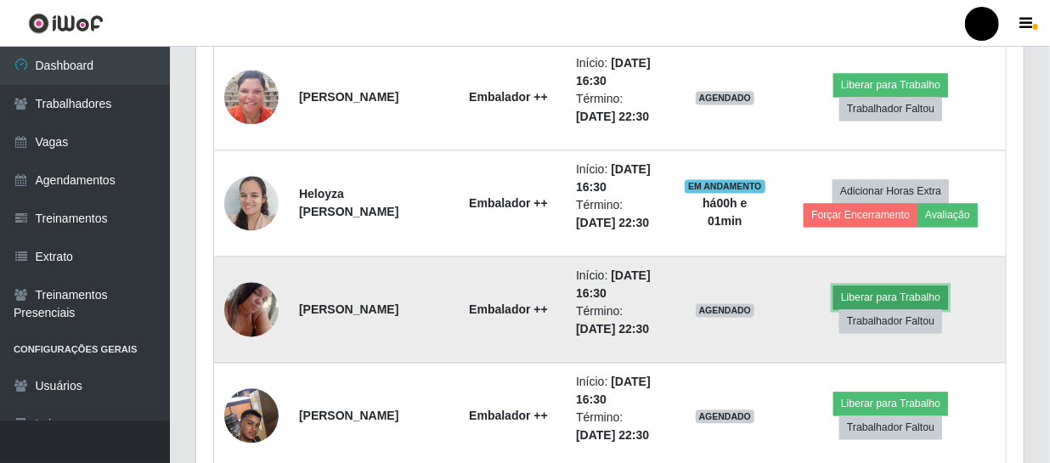
click at [863, 297] on button "Liberar para Trabalho" at bounding box center [891, 298] width 115 height 24
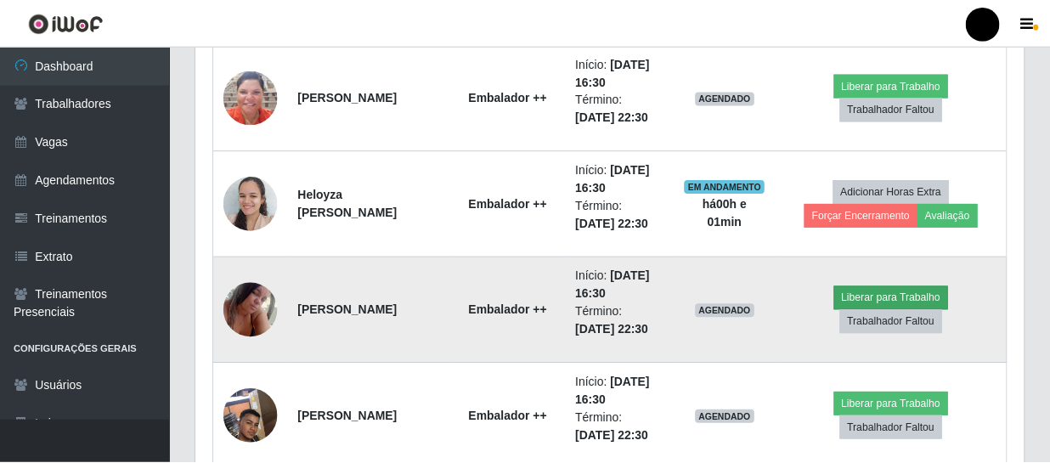
scroll to position [353, 820]
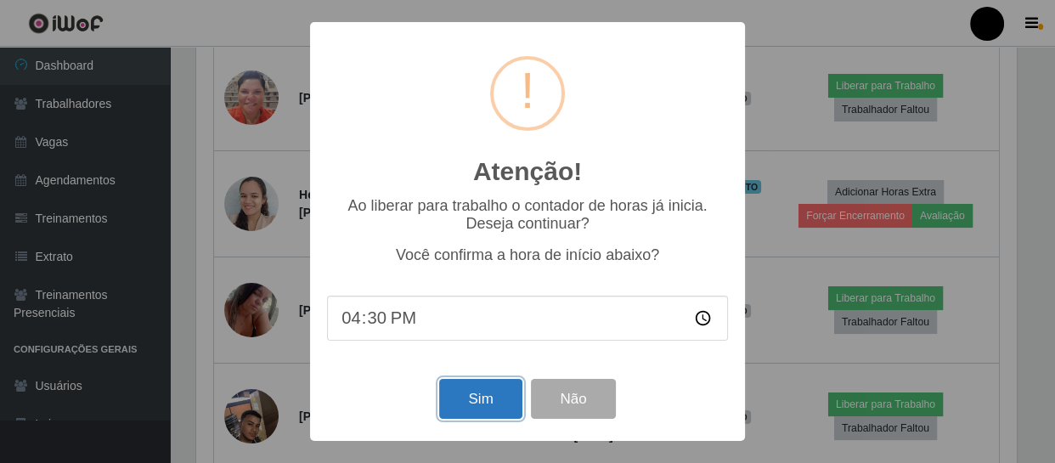
click at [492, 399] on button "Sim" at bounding box center [480, 399] width 82 height 40
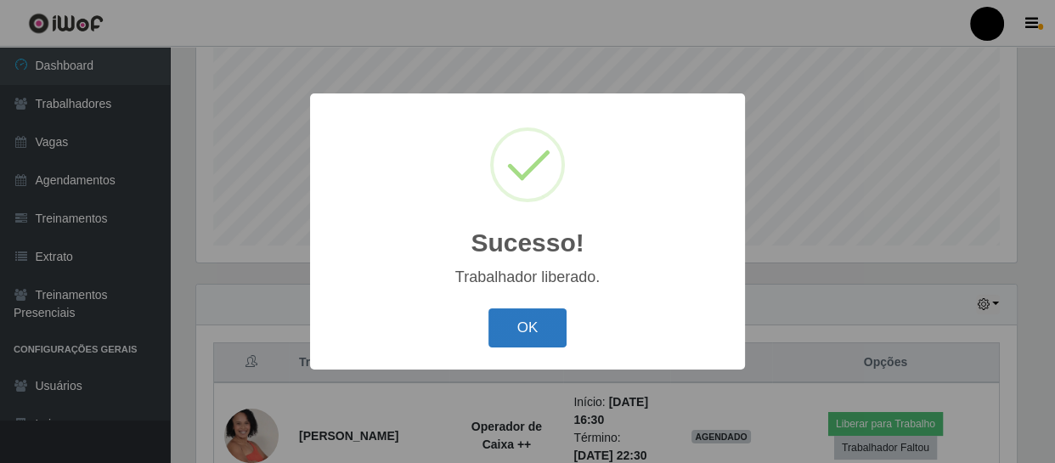
click at [538, 330] on button "OK" at bounding box center [528, 328] width 79 height 40
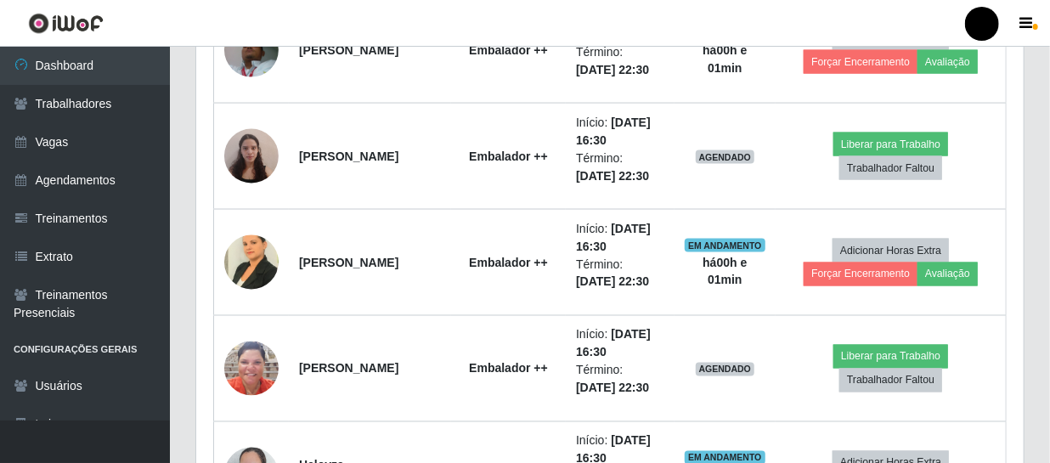
scroll to position [1134, 0]
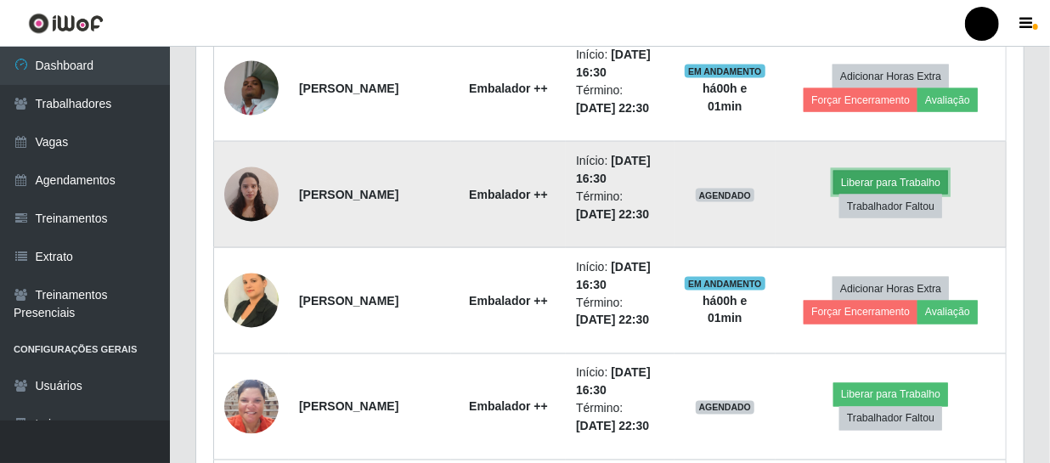
click at [872, 174] on button "Liberar para Trabalho" at bounding box center [891, 183] width 115 height 24
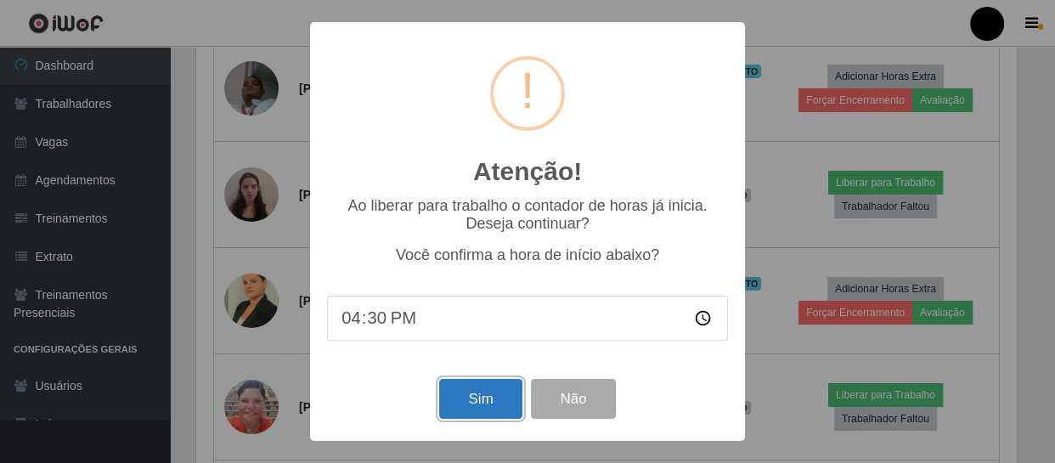
click at [476, 389] on button "Sim" at bounding box center [480, 399] width 82 height 40
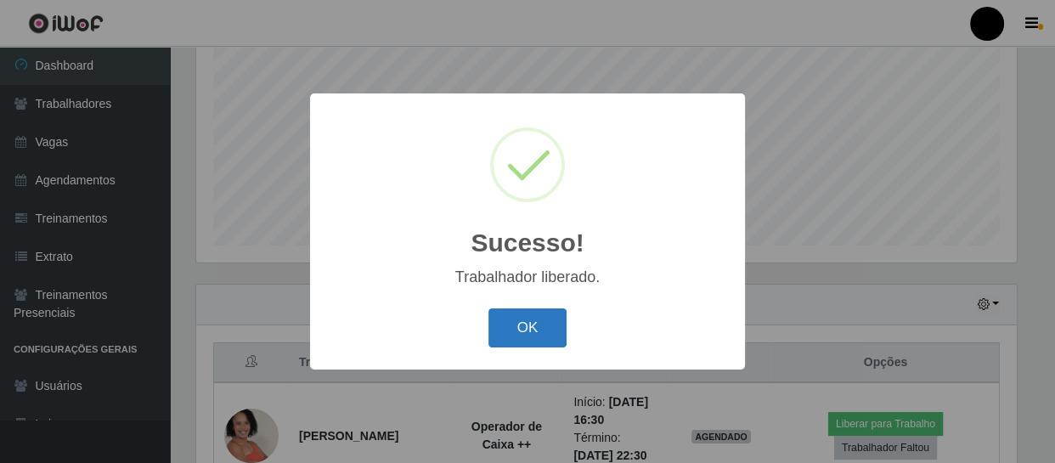
click at [518, 314] on button "OK" at bounding box center [528, 328] width 79 height 40
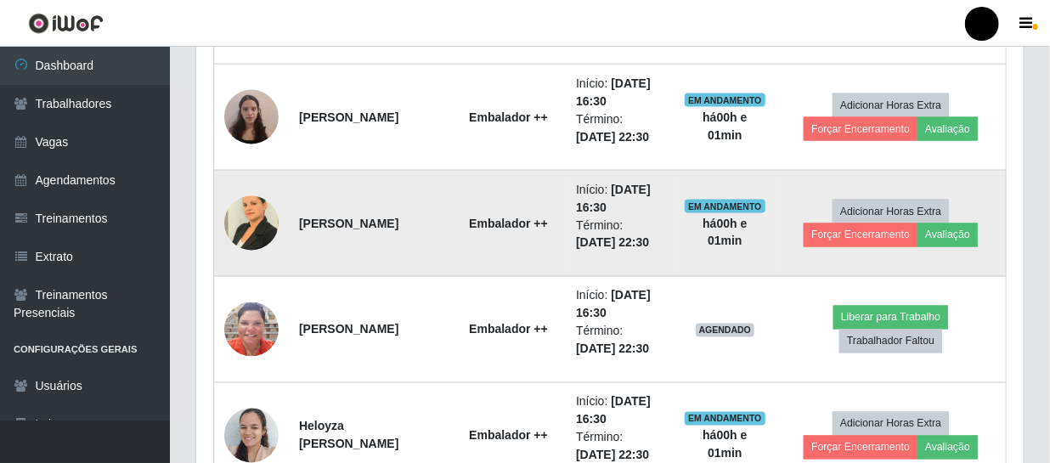
scroll to position [1366, 0]
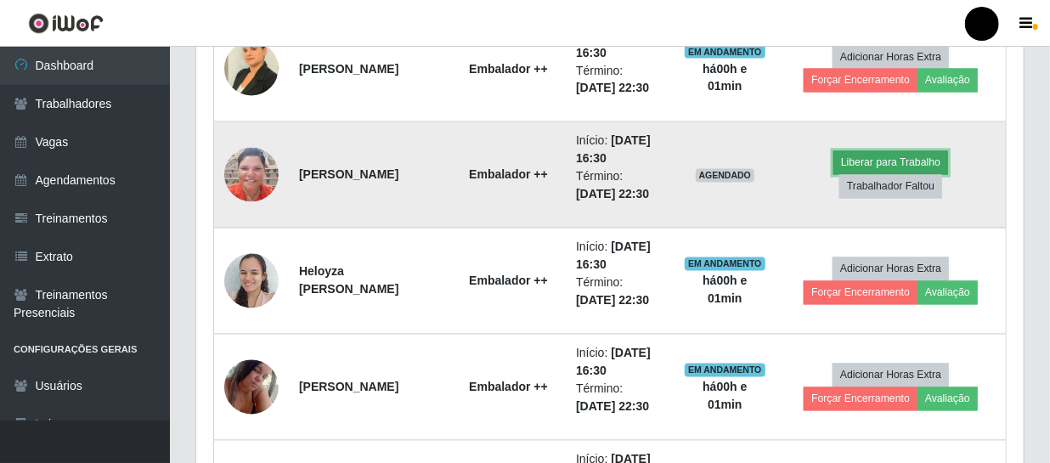
click at [866, 163] on button "Liberar para Trabalho" at bounding box center [891, 163] width 115 height 24
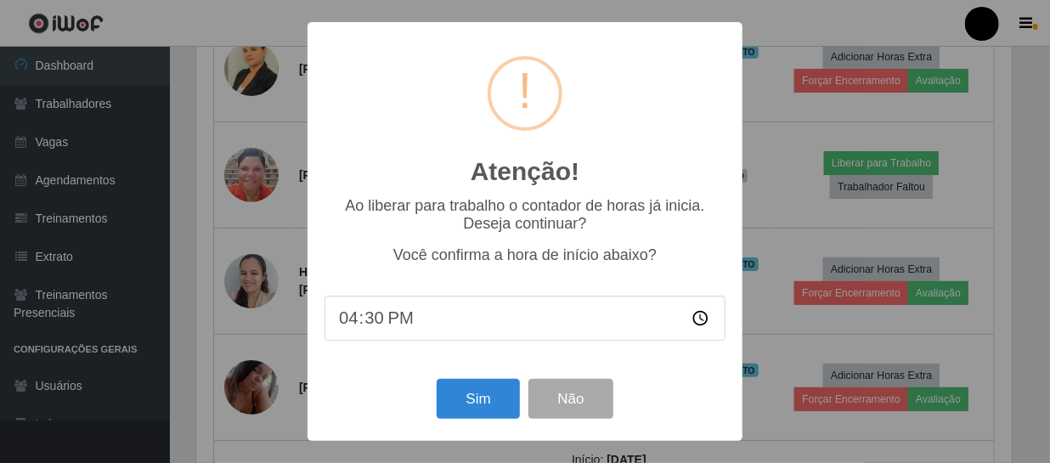
scroll to position [353, 820]
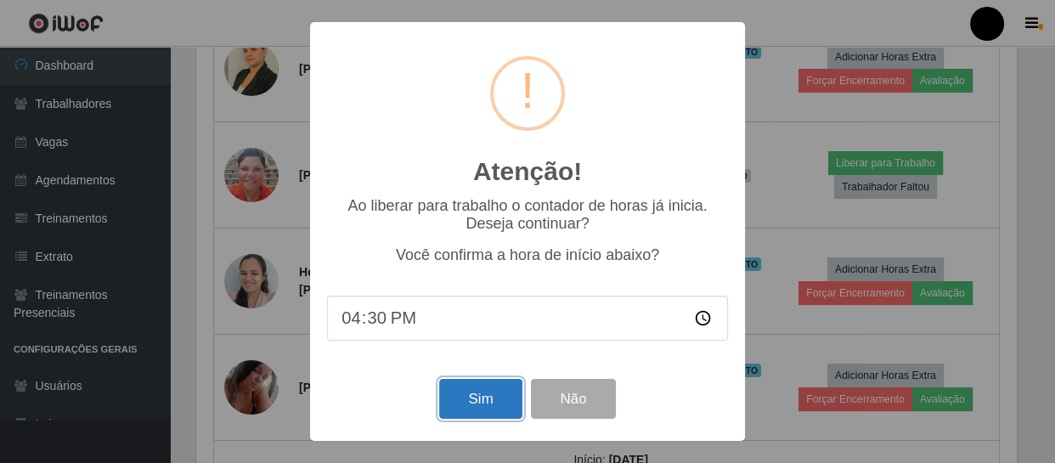
click at [466, 407] on button "Sim" at bounding box center [480, 399] width 82 height 40
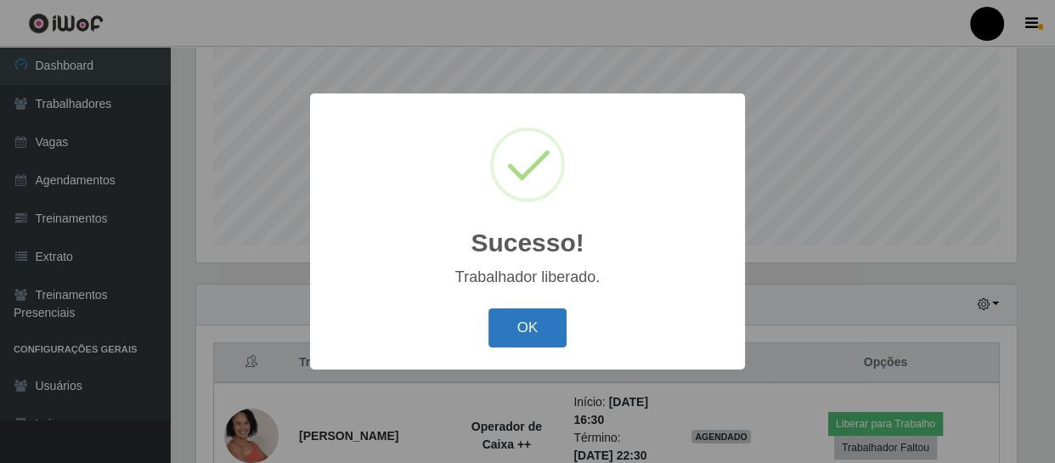
click at [517, 326] on button "OK" at bounding box center [528, 328] width 79 height 40
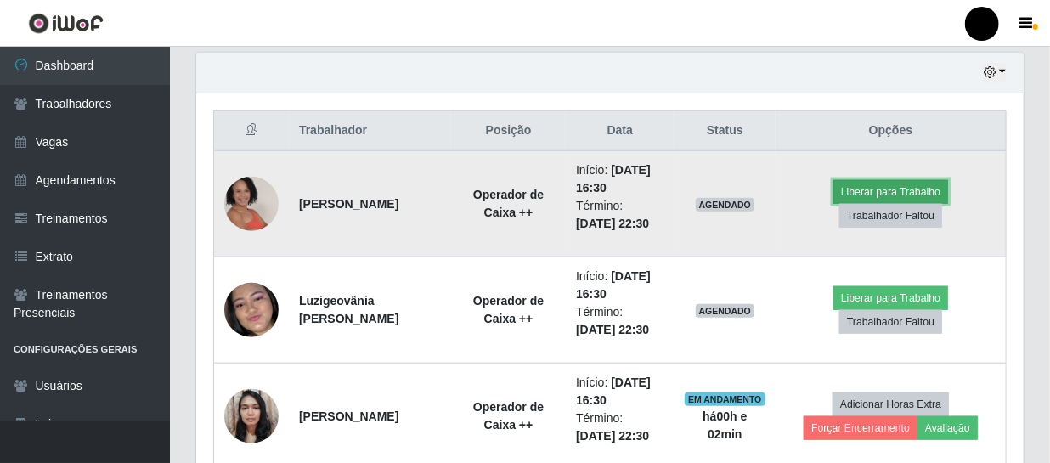
click at [884, 185] on button "Liberar para Trabalho" at bounding box center [891, 192] width 115 height 24
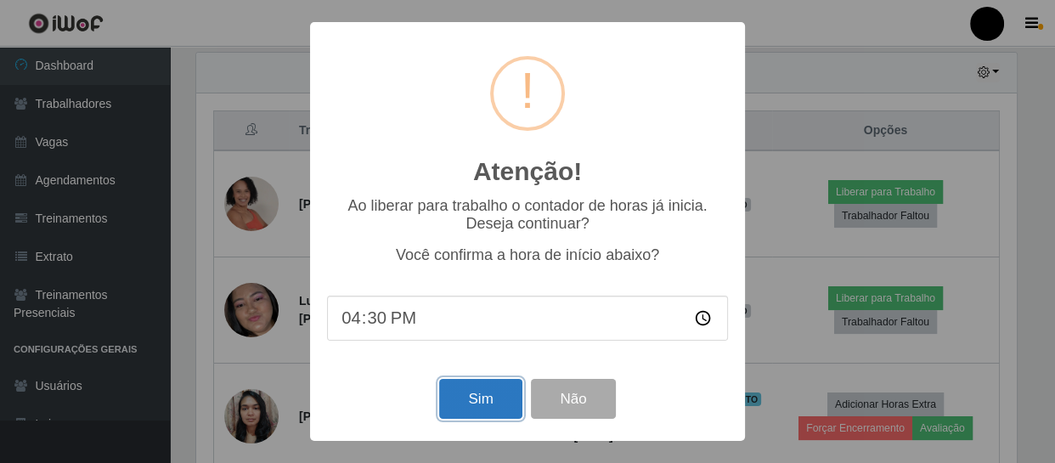
click at [506, 398] on button "Sim" at bounding box center [480, 399] width 82 height 40
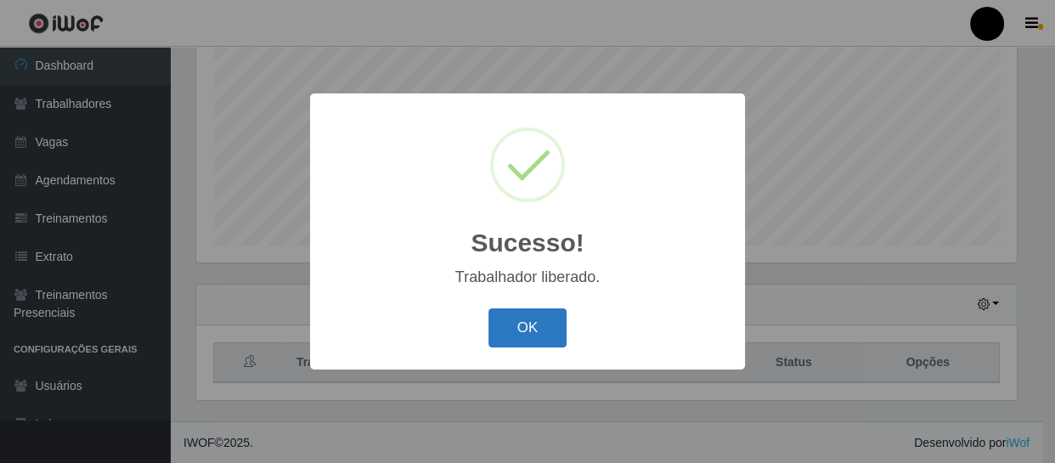
click at [517, 325] on button "OK" at bounding box center [528, 328] width 79 height 40
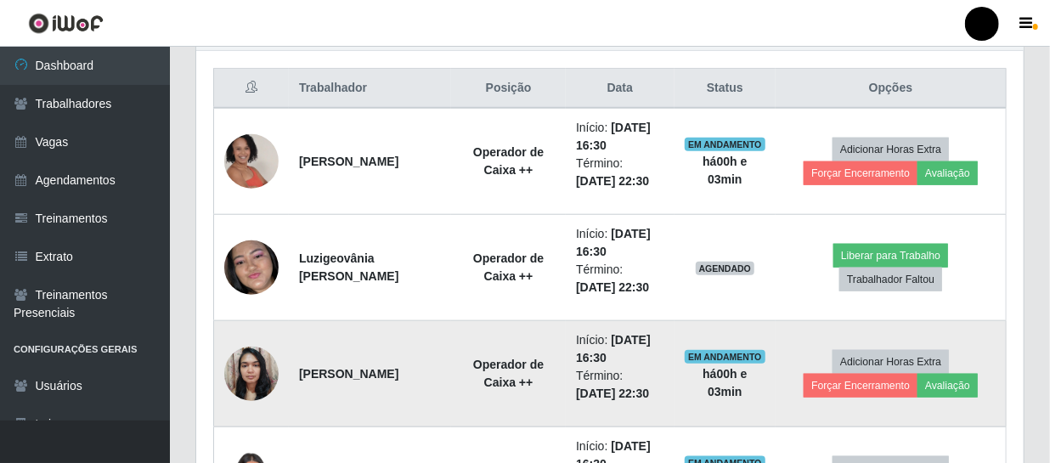
scroll to position [671, 0]
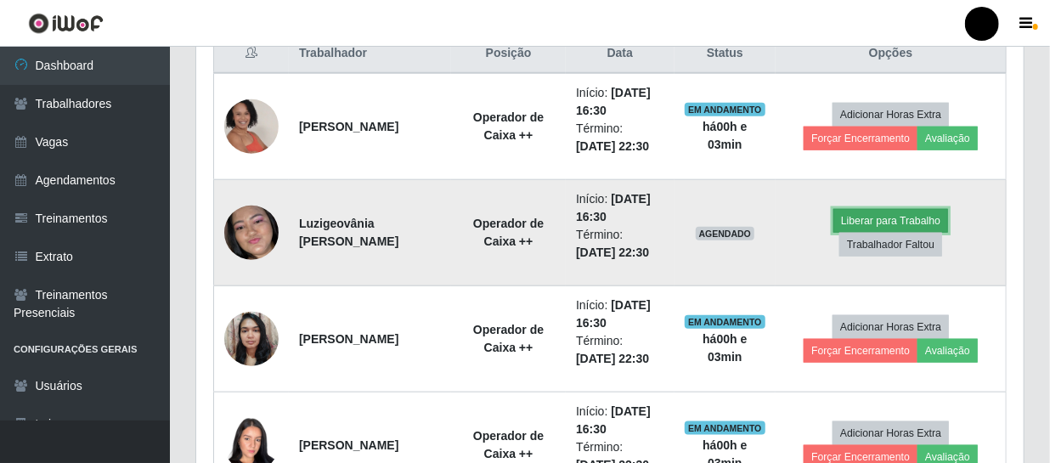
click at [855, 222] on button "Liberar para Trabalho" at bounding box center [891, 221] width 115 height 24
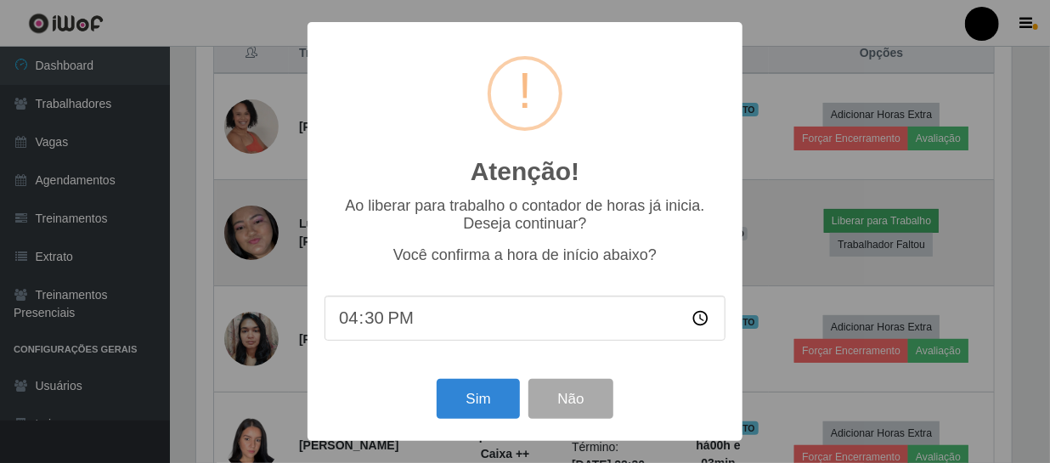
scroll to position [353, 820]
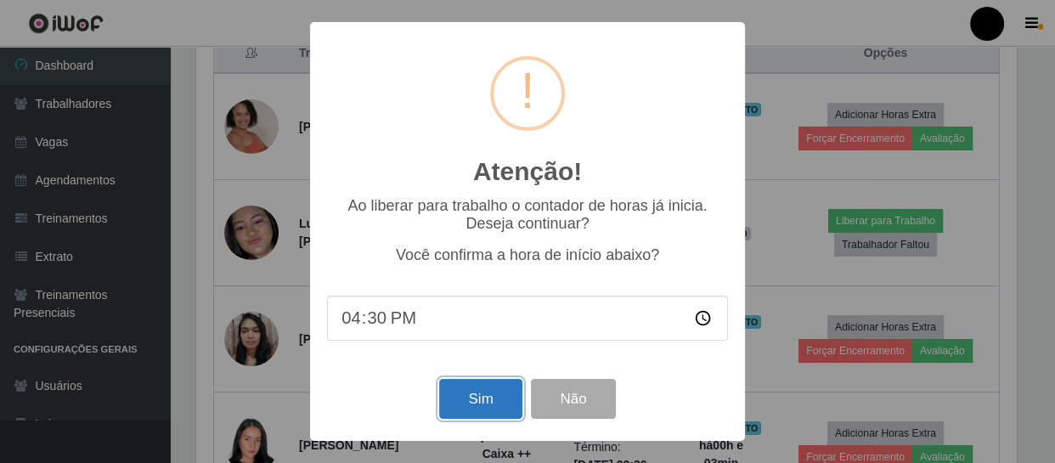
click at [480, 391] on button "Sim" at bounding box center [480, 399] width 82 height 40
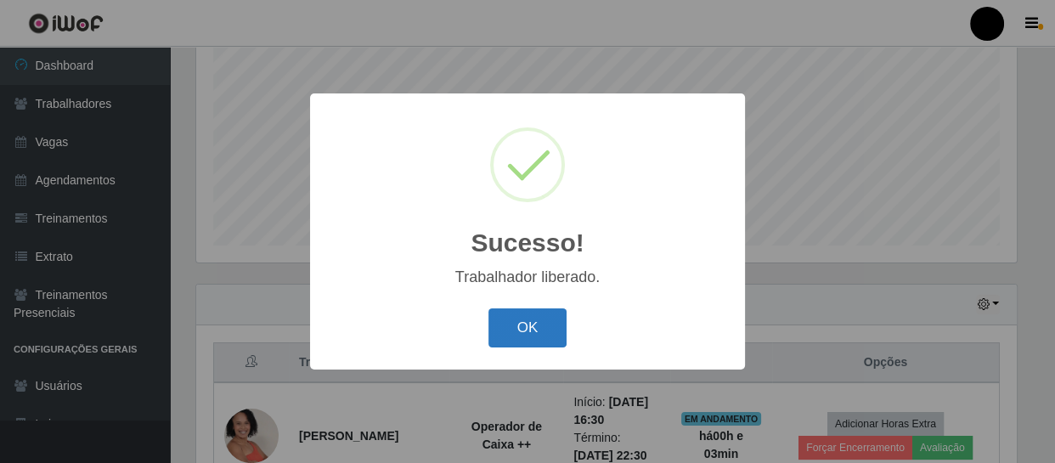
click at [529, 319] on button "OK" at bounding box center [528, 328] width 79 height 40
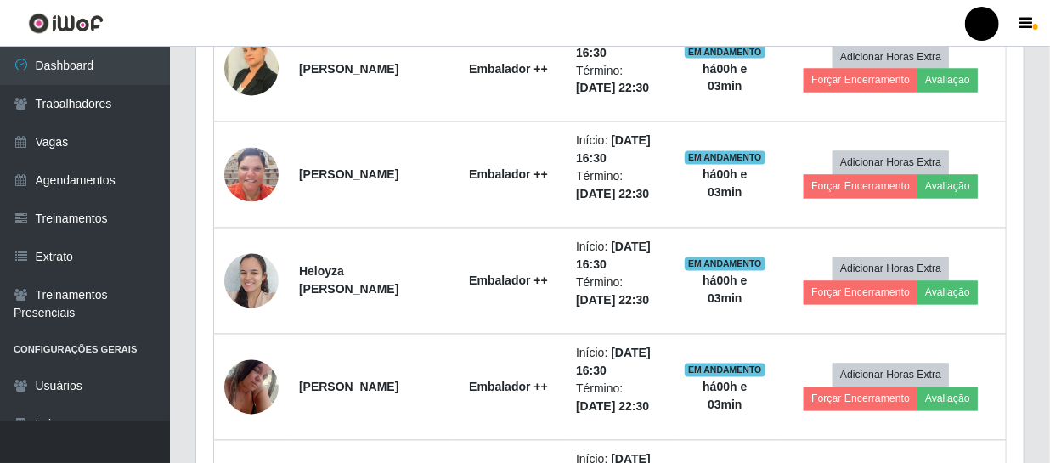
scroll to position [1521, 0]
